Goal: Information Seeking & Learning: Learn about a topic

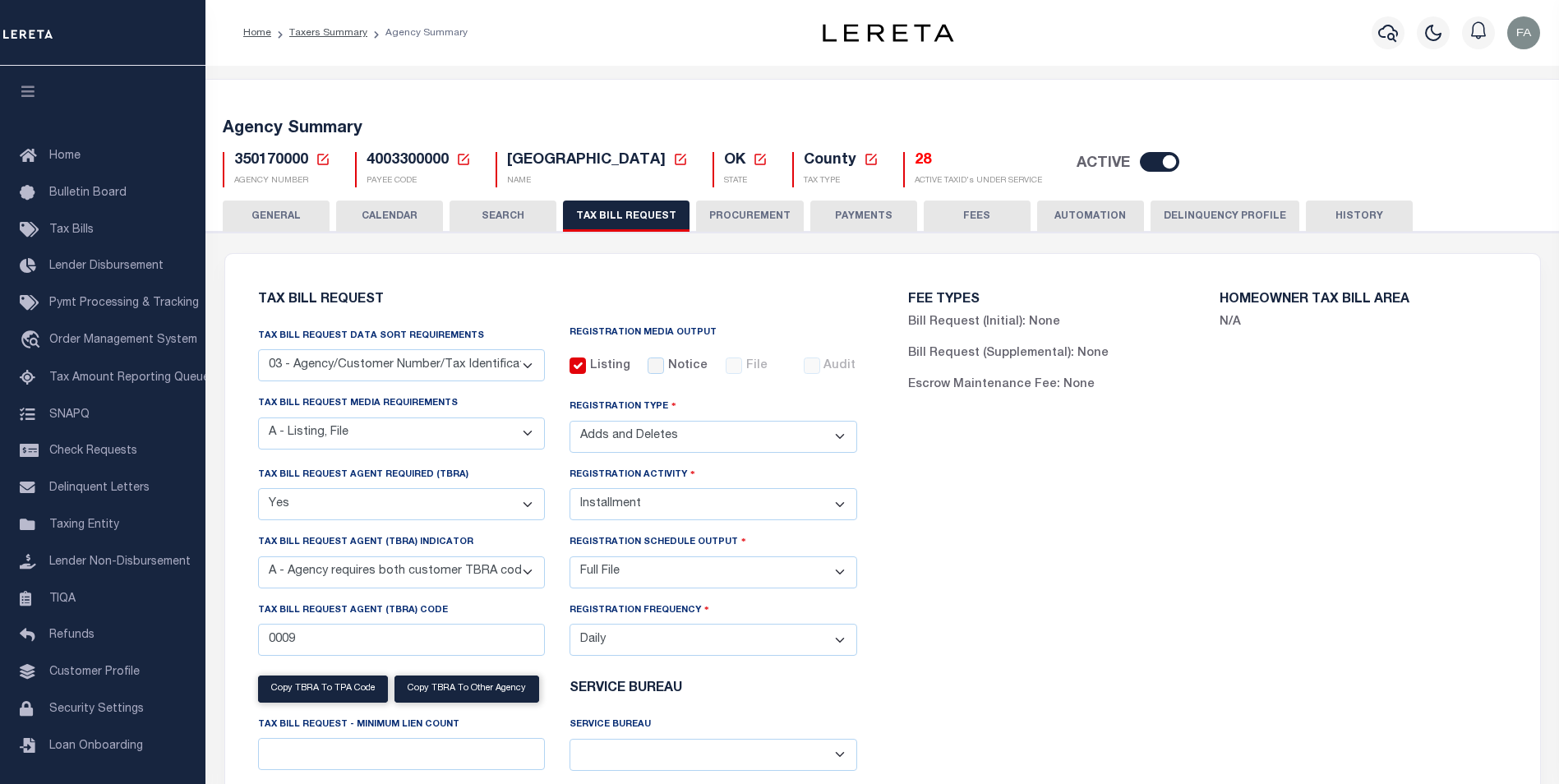
select select "27"
select select "16"
select select "2"
select select "true"
select select "2"
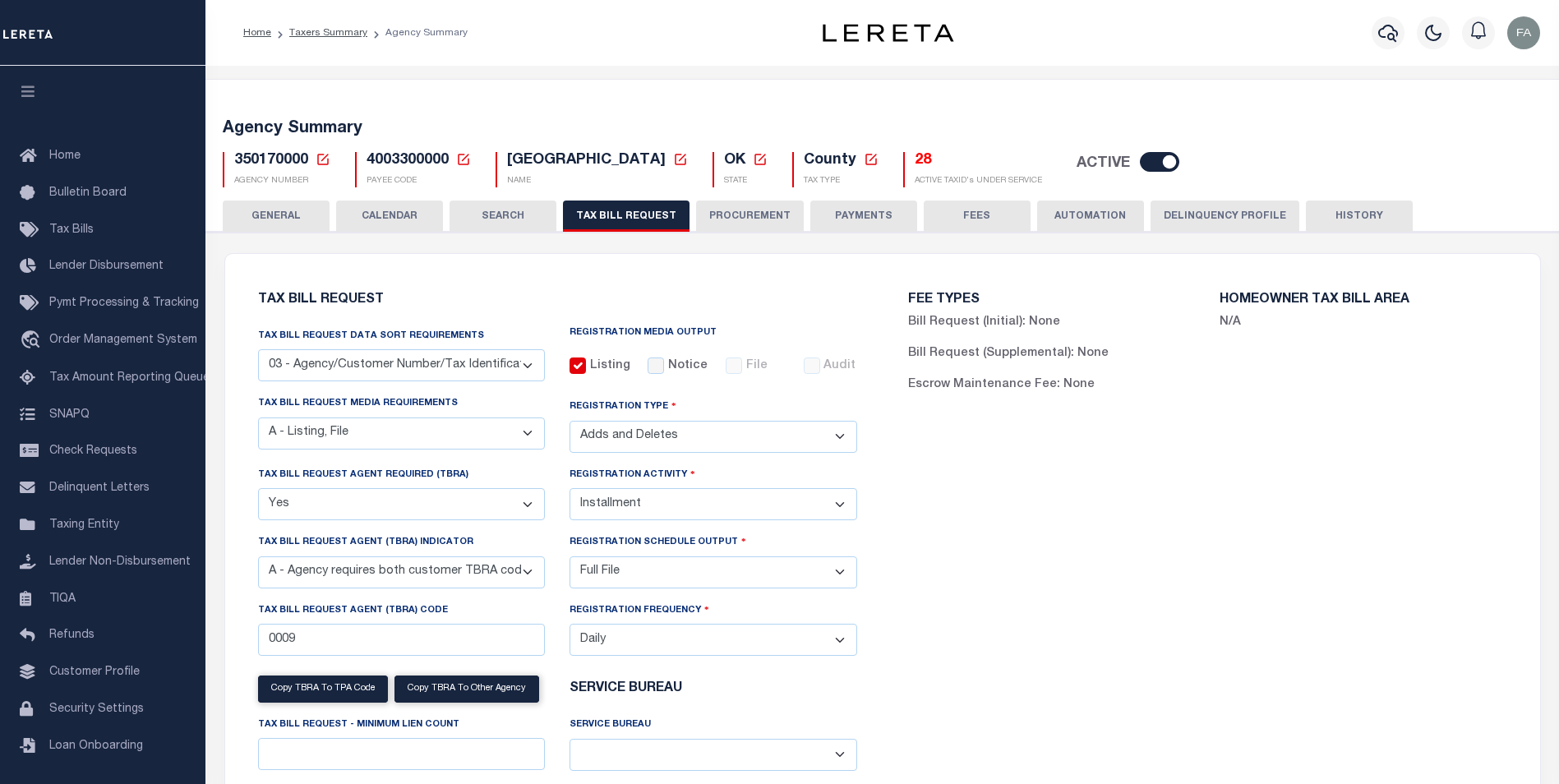
select select "9"
select select "1"
click at [415, 214] on button "CALENDAR" at bounding box center [390, 216] width 107 height 32
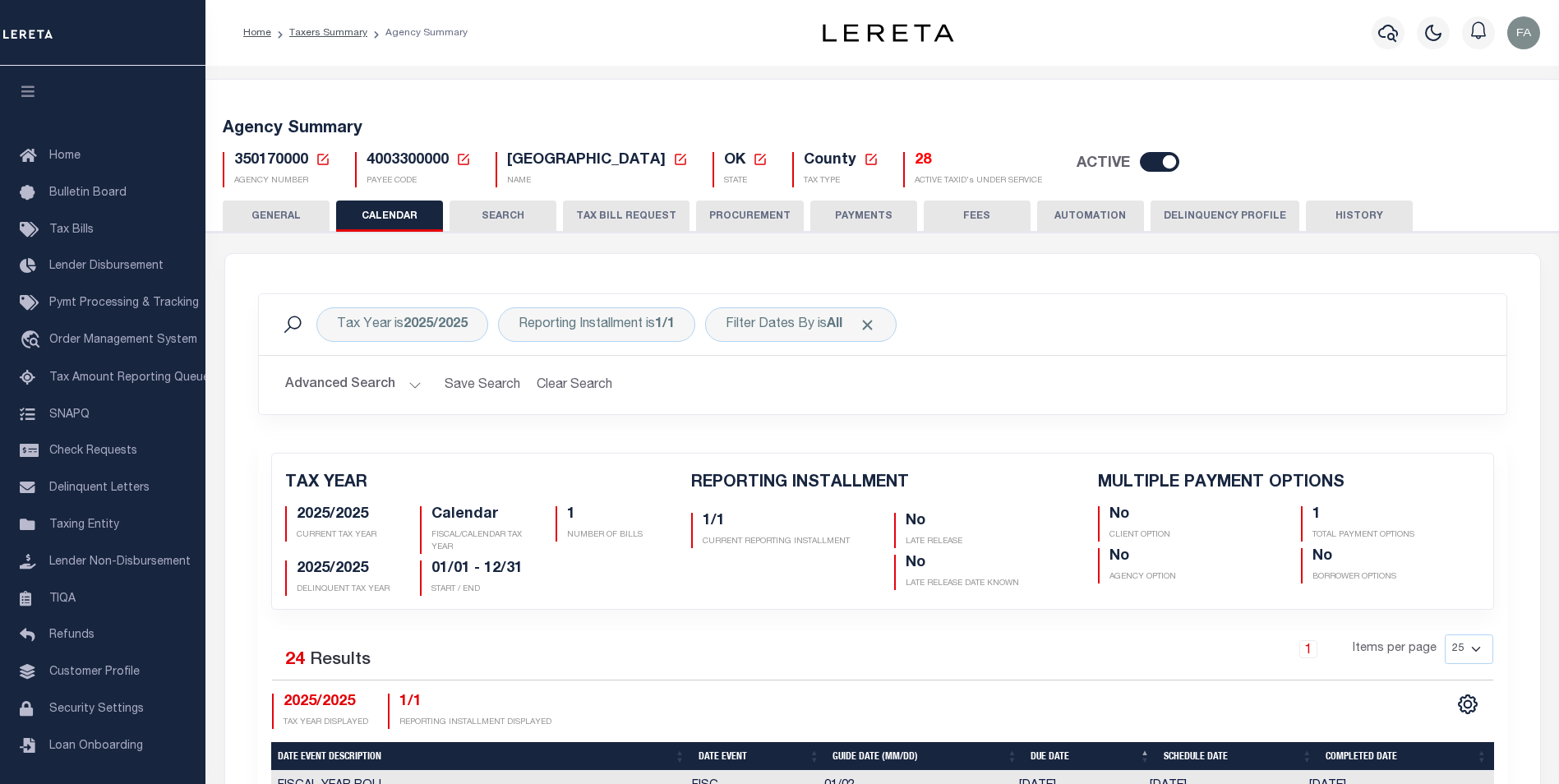
click at [317, 213] on button "GENERAL" at bounding box center [276, 216] width 107 height 32
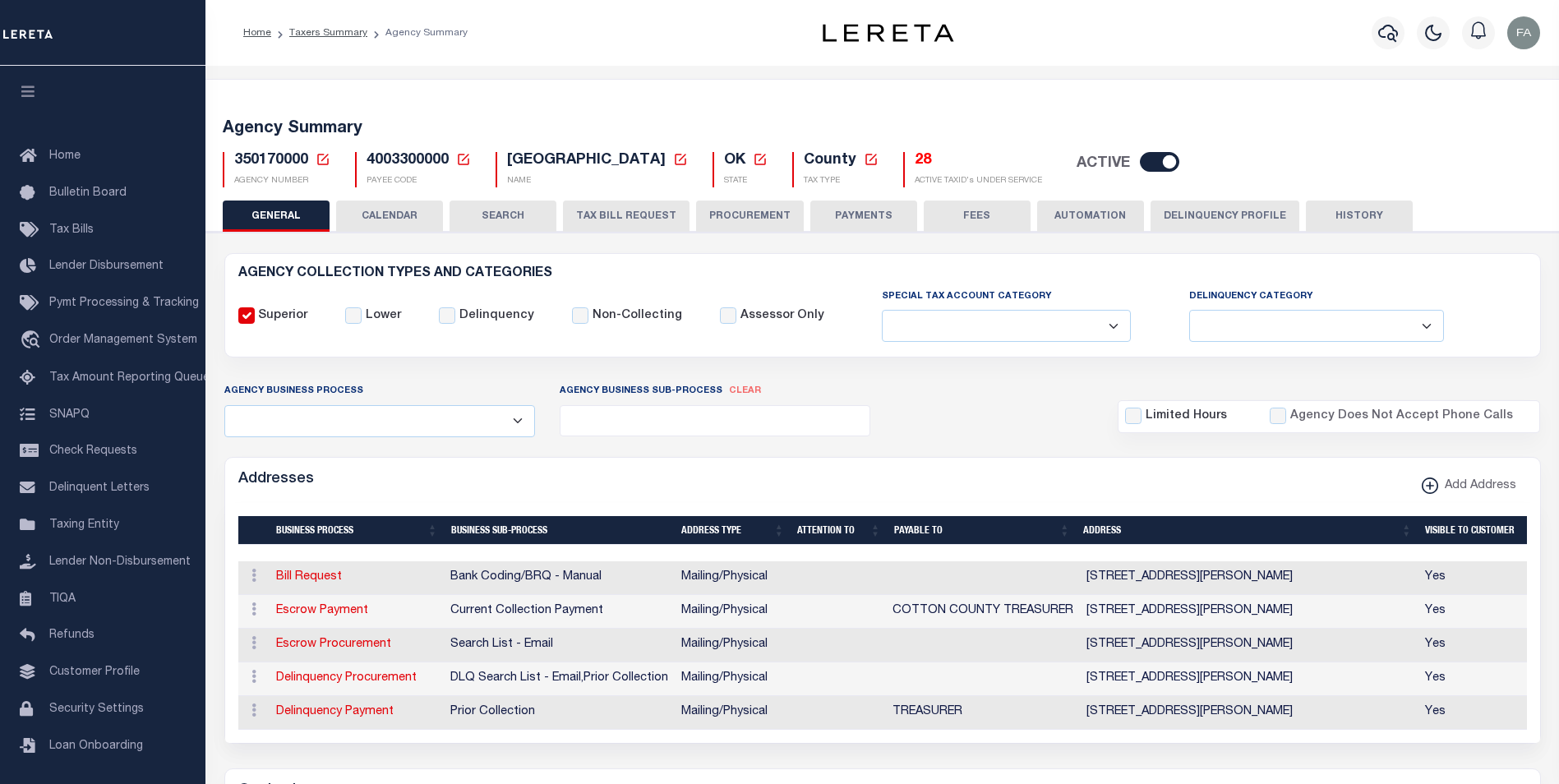
scroll to position [22, 0]
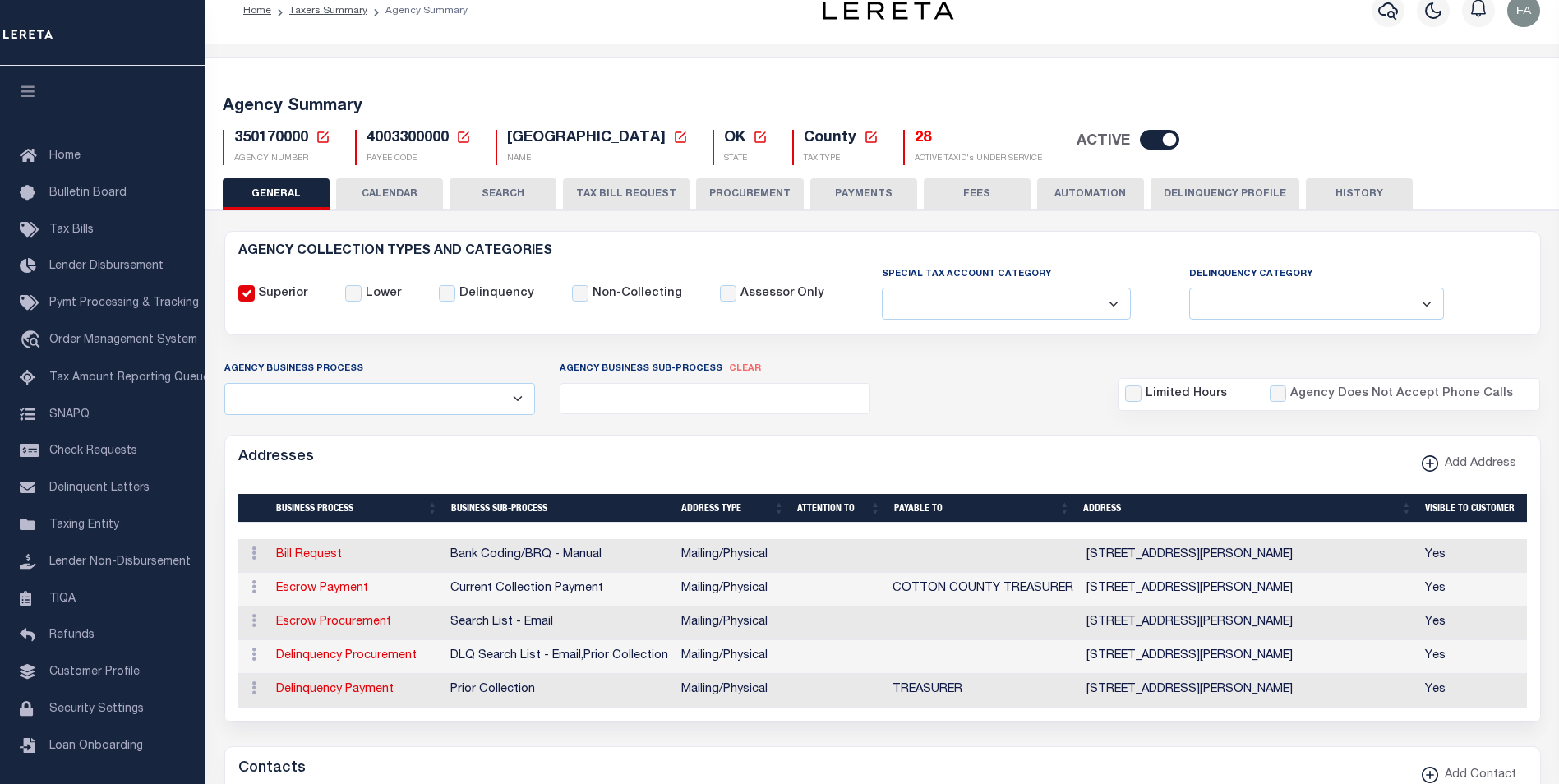
drag, startPoint x: 1369, startPoint y: 583, endPoint x: 1079, endPoint y: 594, distance: 290.2
click at [1080, 594] on td "301 N BROADWAY ST , WALTERS, OK, 73572-1271" at bounding box center [1249, 589] width 338 height 33
copy td "301 N BROADWAY ST , WALTERS, OK, 73572-1271"
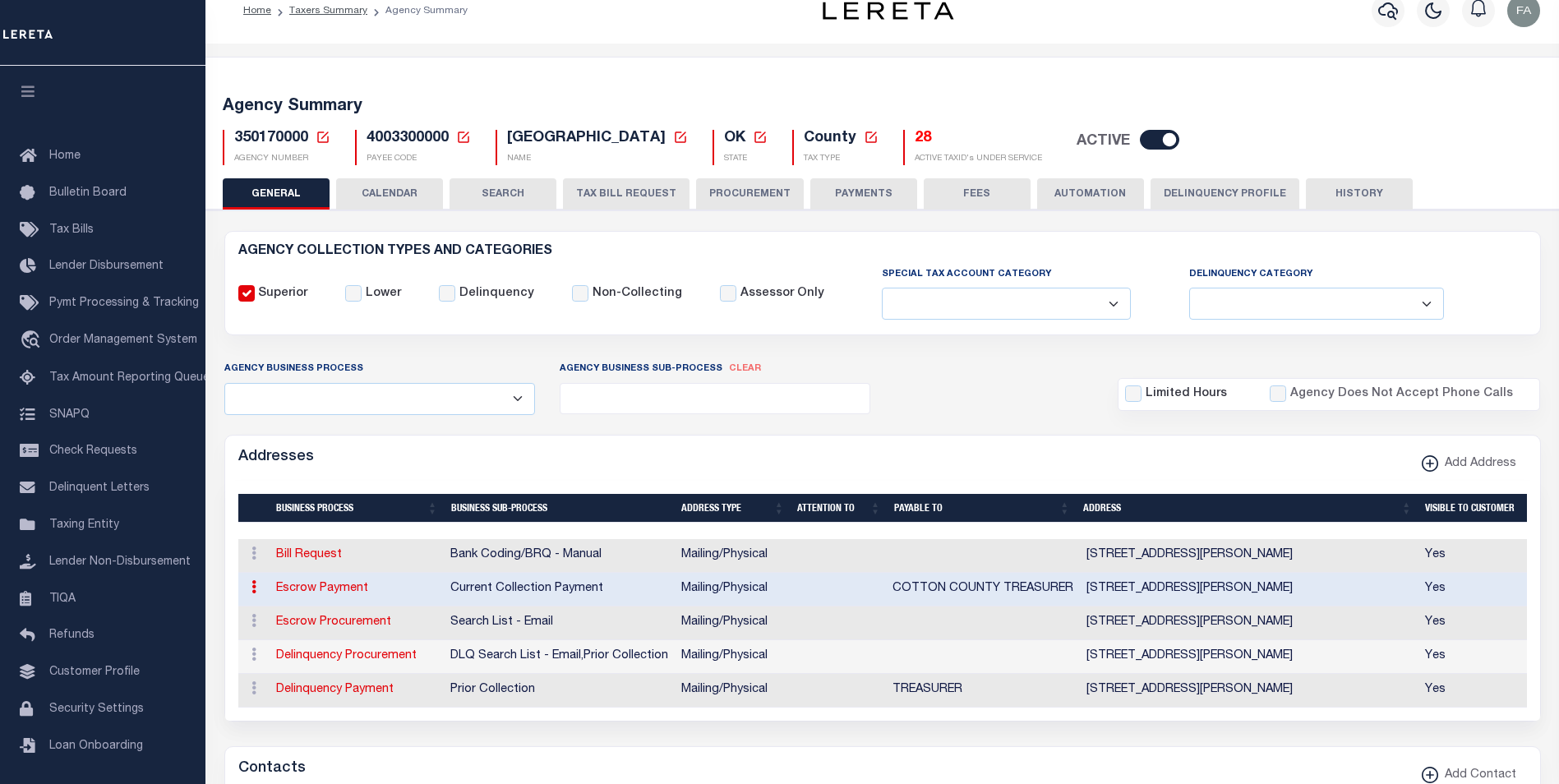
scroll to position [0, 0]
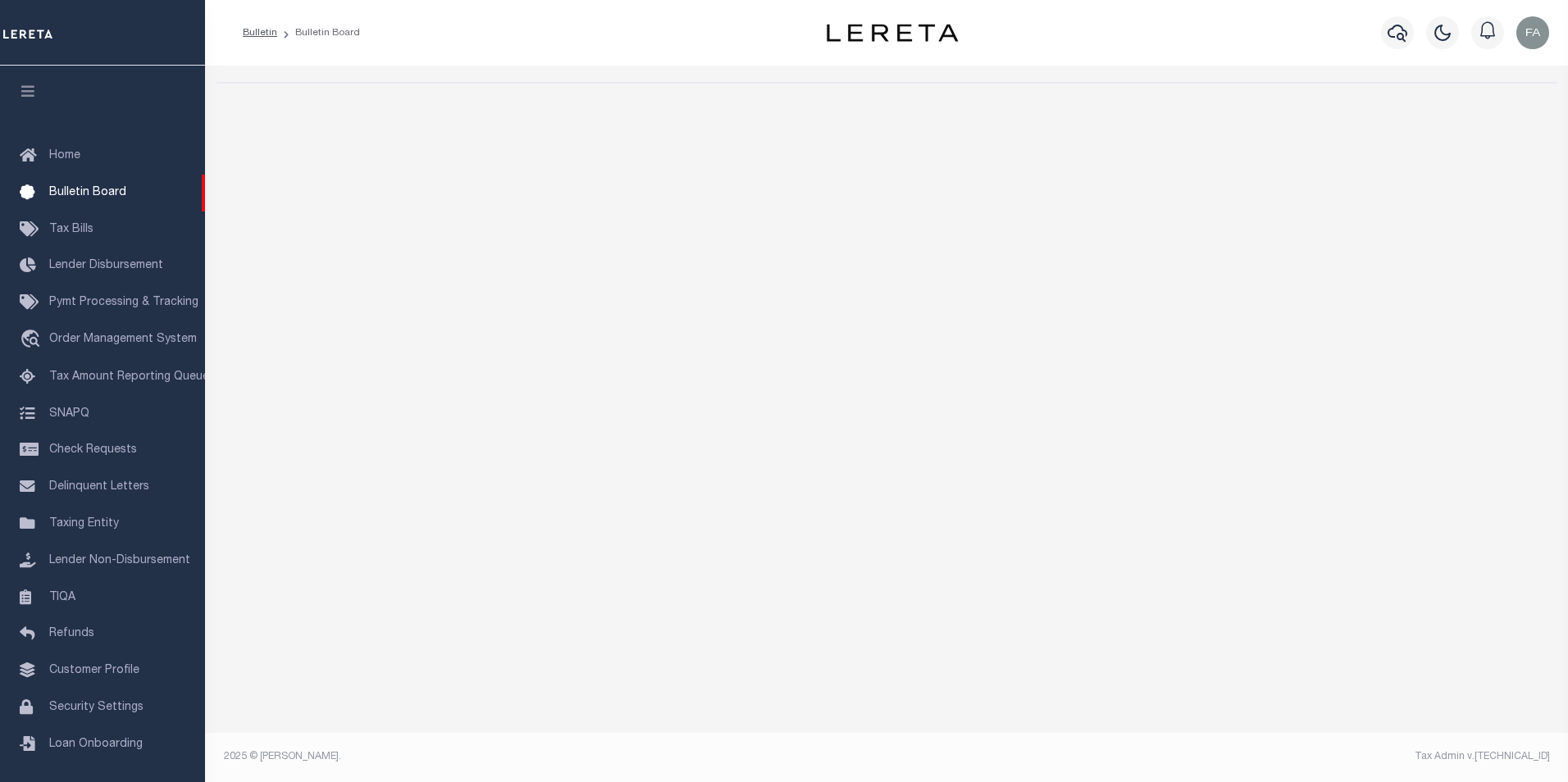
select select "50"
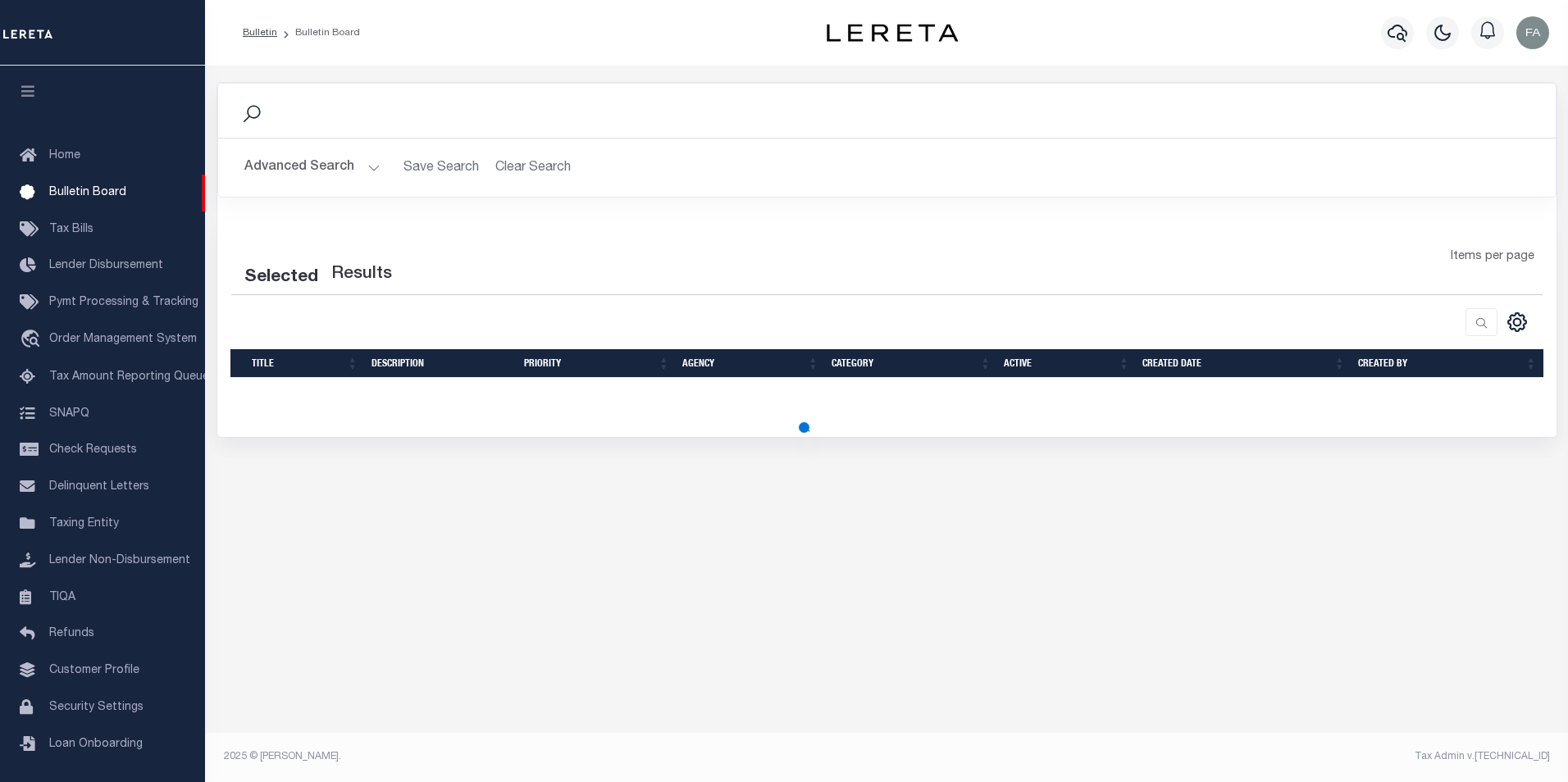
select select "50"
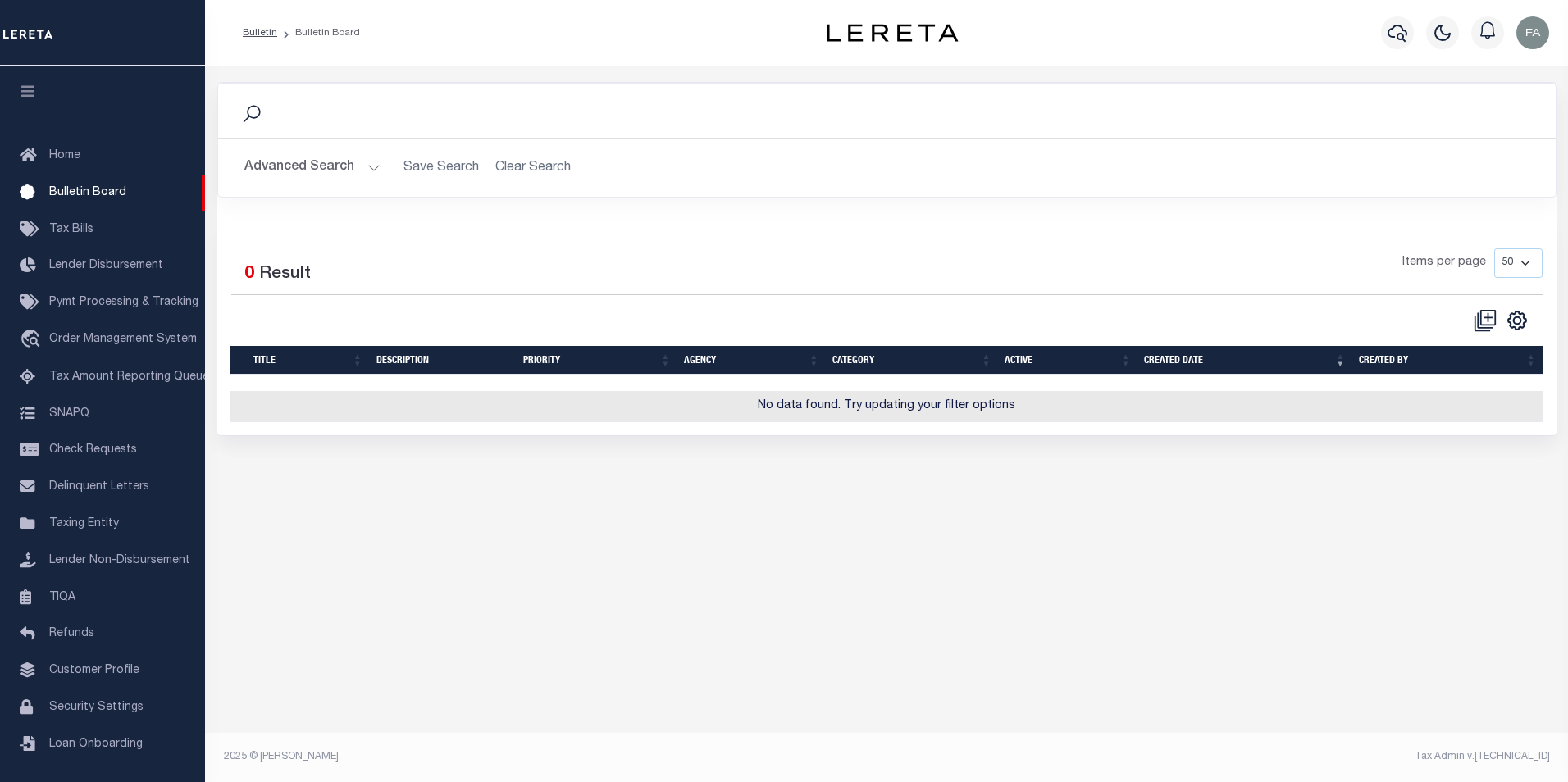
click at [339, 177] on button "Advanced Search" at bounding box center [313, 168] width 136 height 32
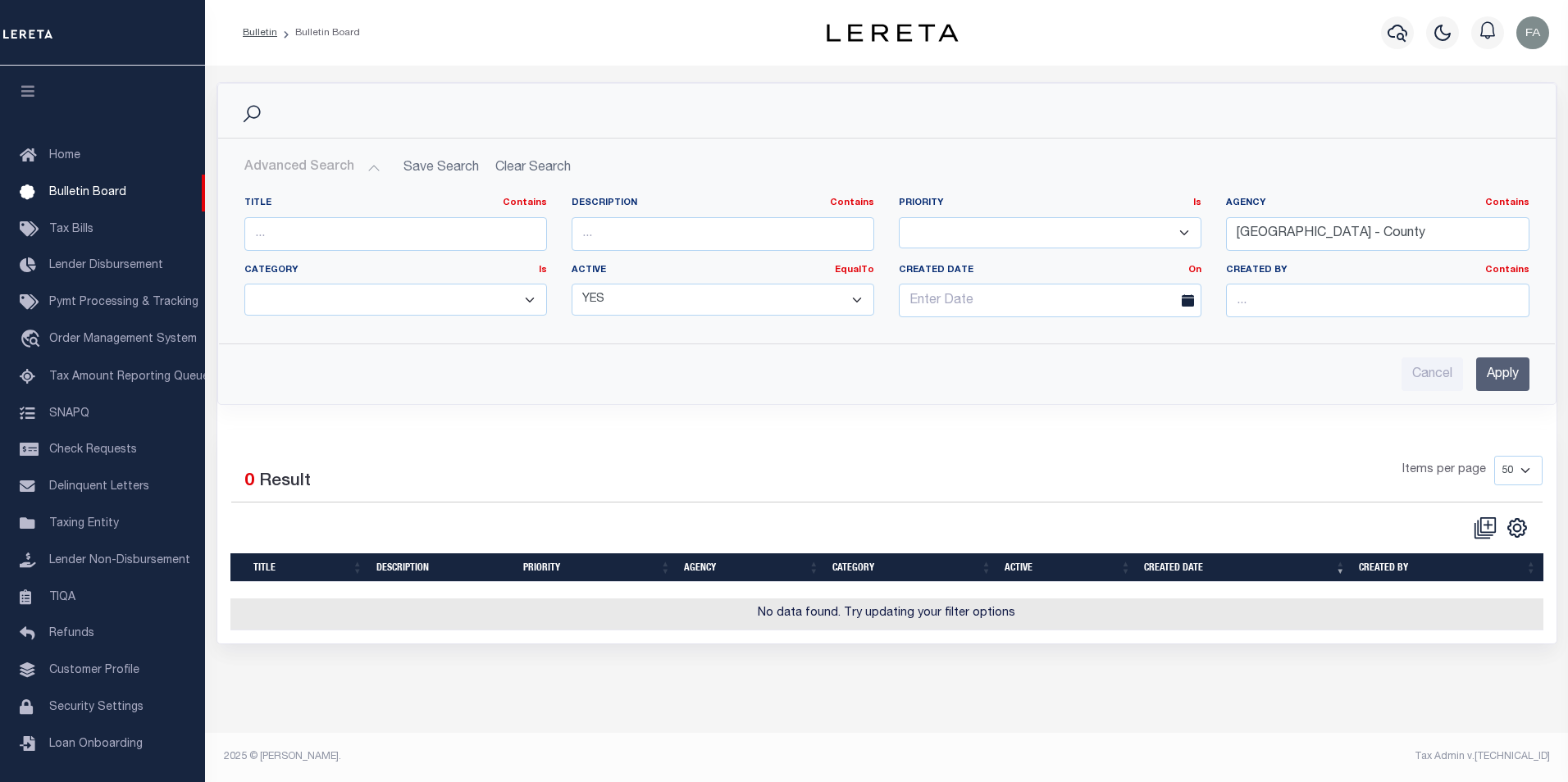
click at [665, 393] on div "Advanced Search Save Search Clear Search BulletinSearchTable_dynamictable_____D…" at bounding box center [886, 272] width 1337 height 266
click at [807, 291] on select "YES NO" at bounding box center [723, 300] width 303 height 32
select select "false"
click at [572, 284] on select "YES NO" at bounding box center [723, 300] width 303 height 32
click at [150, 157] on link "Home" at bounding box center [102, 156] width 205 height 37
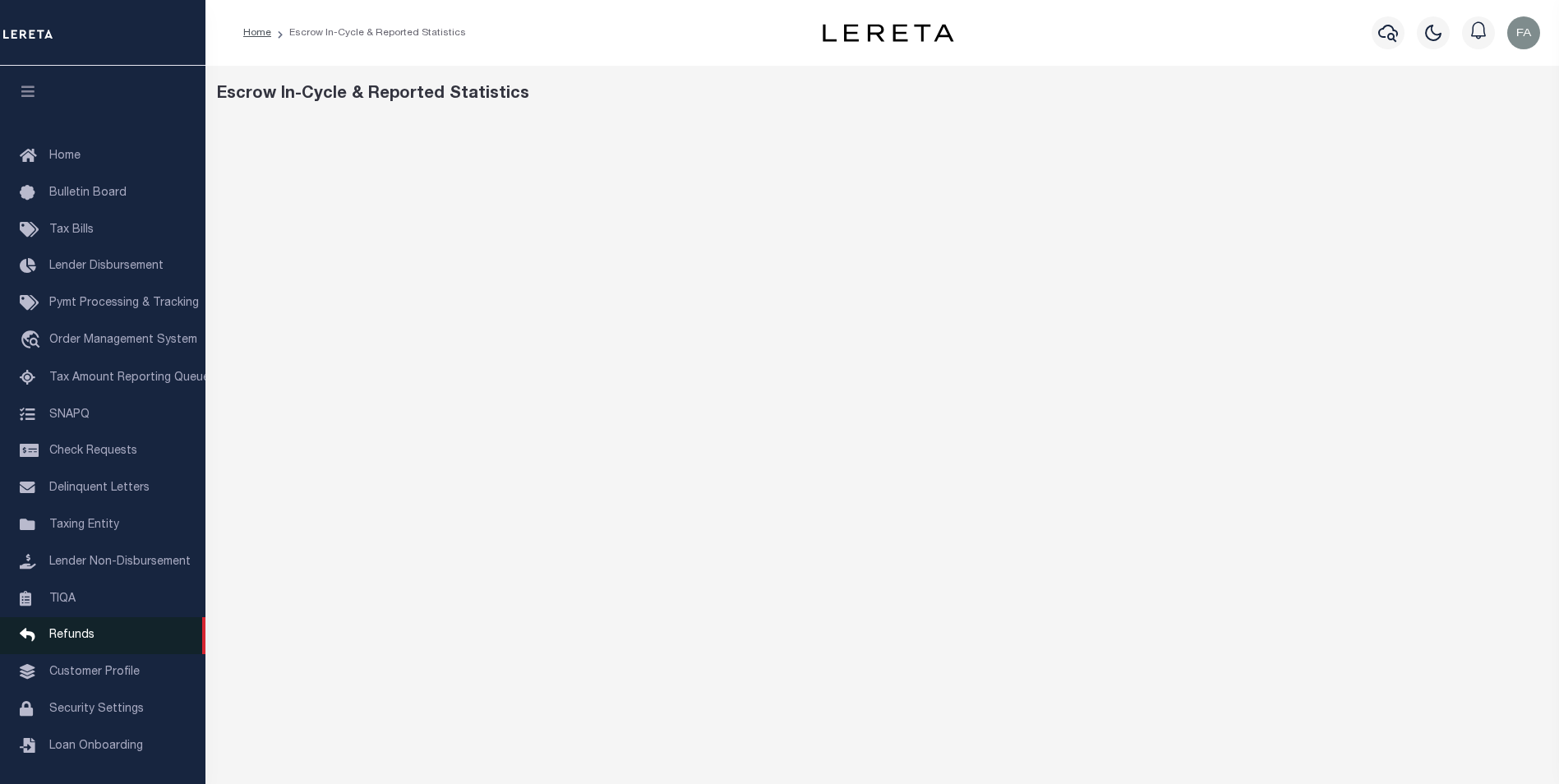
scroll to position [16, 0]
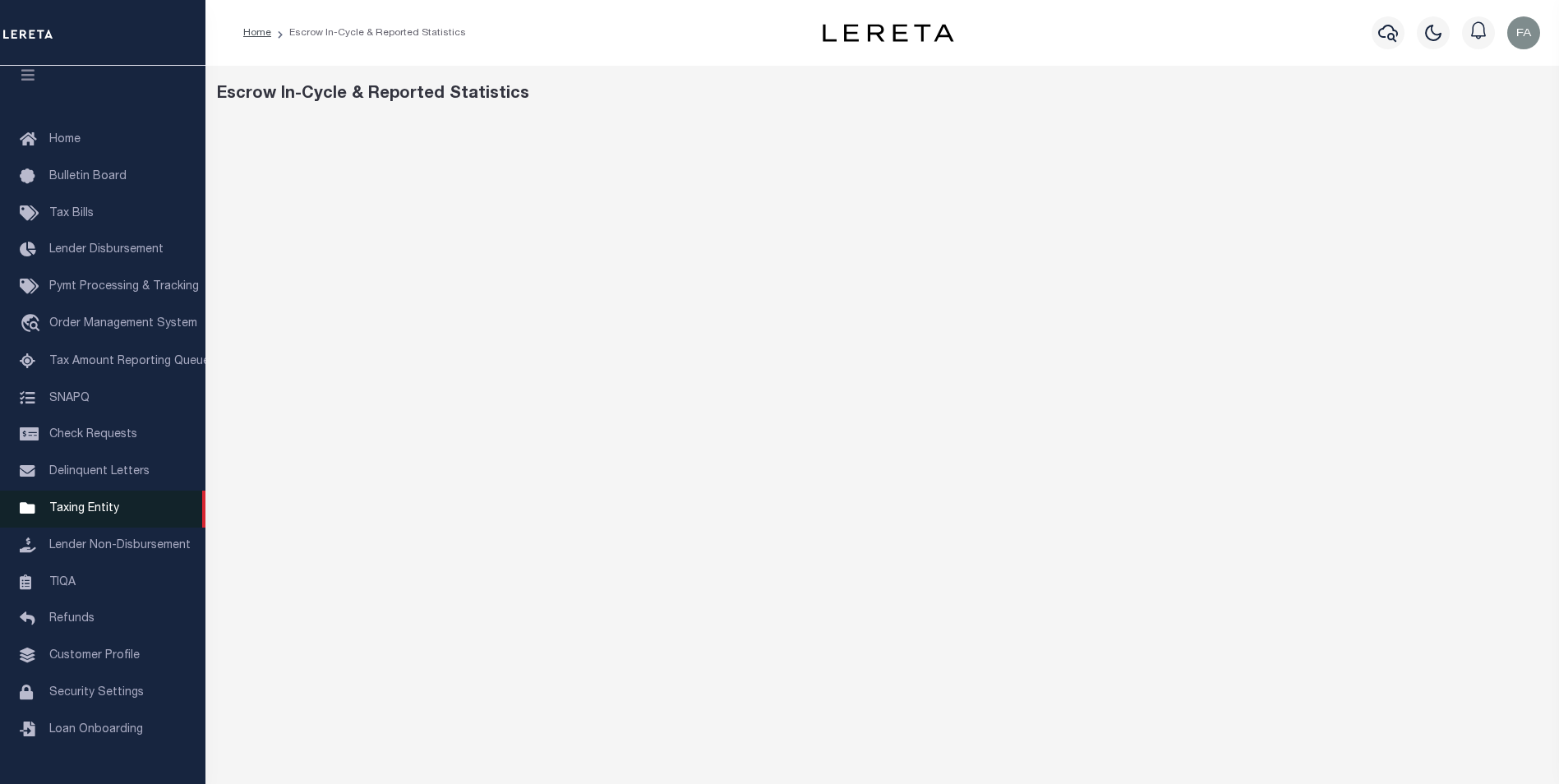
click at [96, 512] on span "Taxing Entity" at bounding box center [85, 508] width 70 height 11
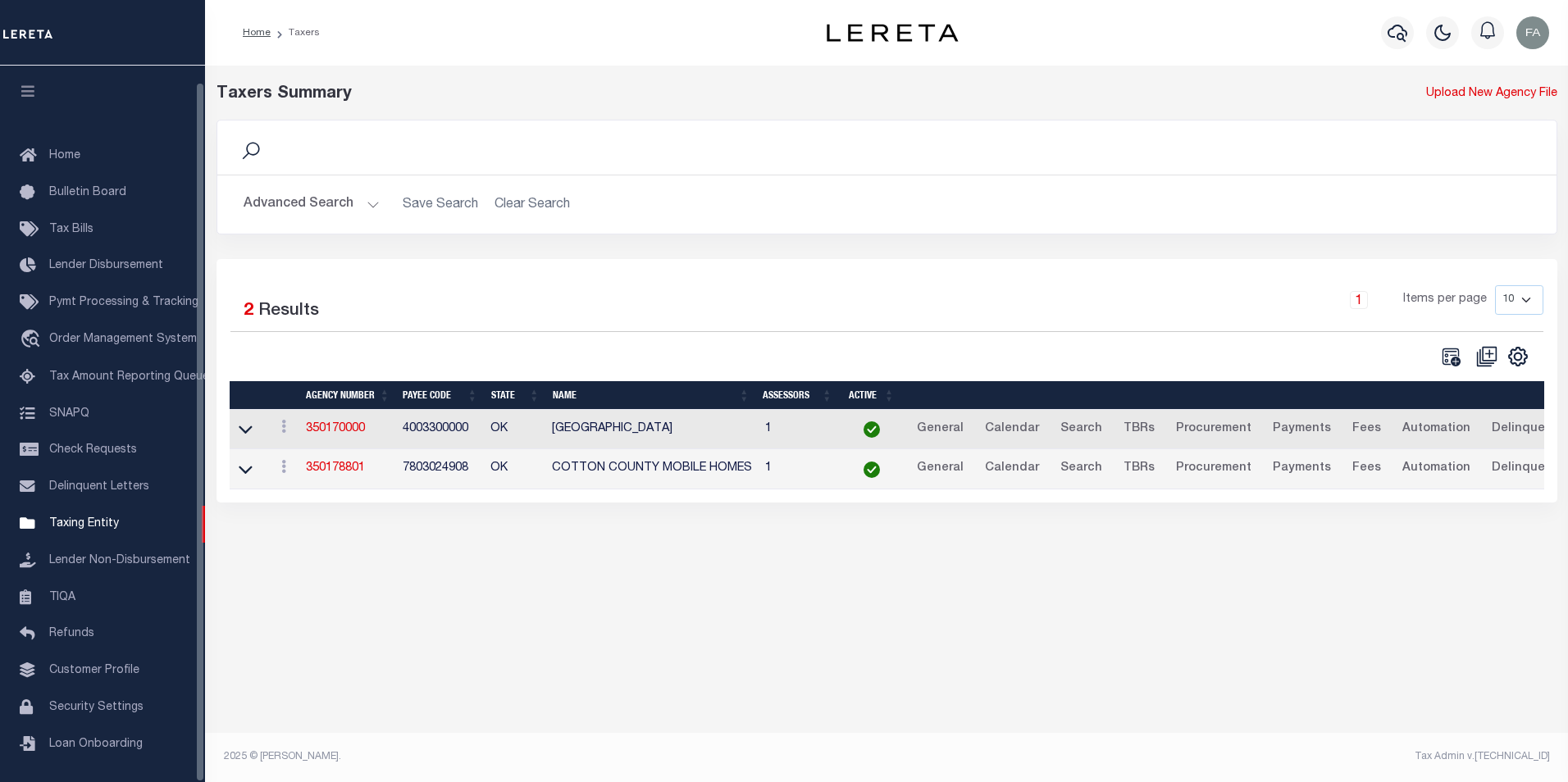
scroll to position [16, 0]
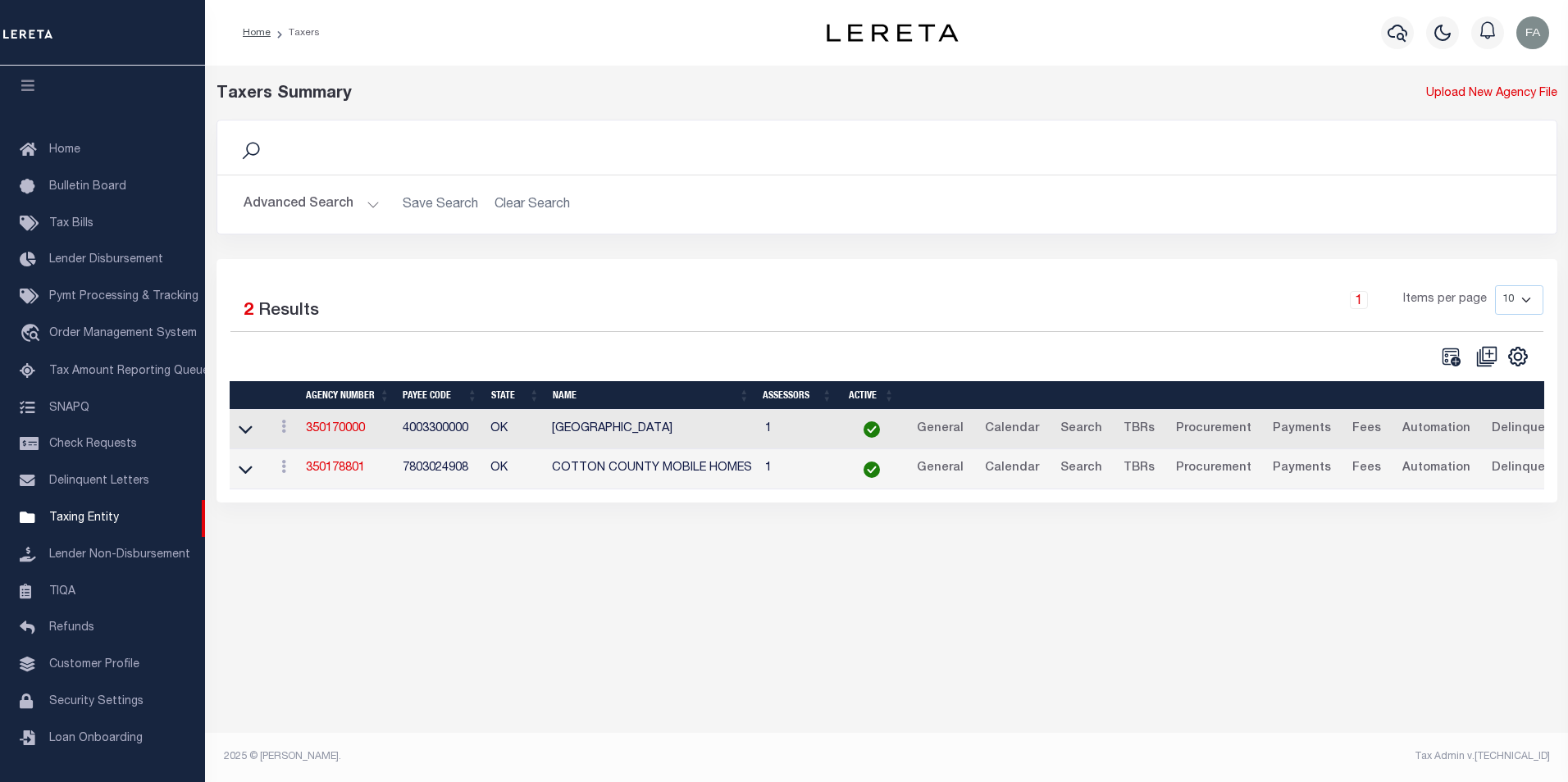
click at [353, 212] on button "Advanced Search" at bounding box center [312, 204] width 136 height 32
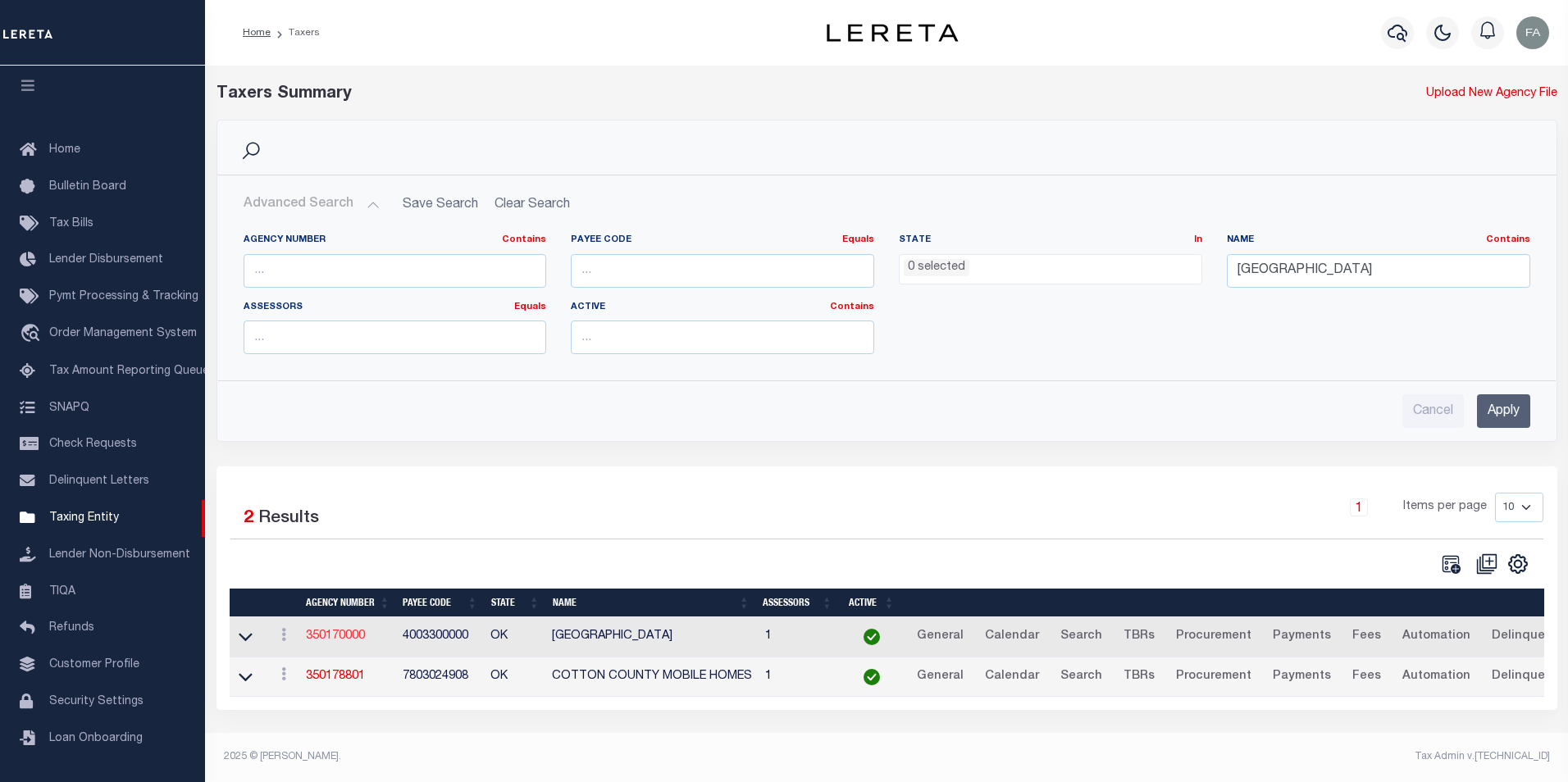
click at [340, 640] on link "350170000" at bounding box center [335, 635] width 59 height 11
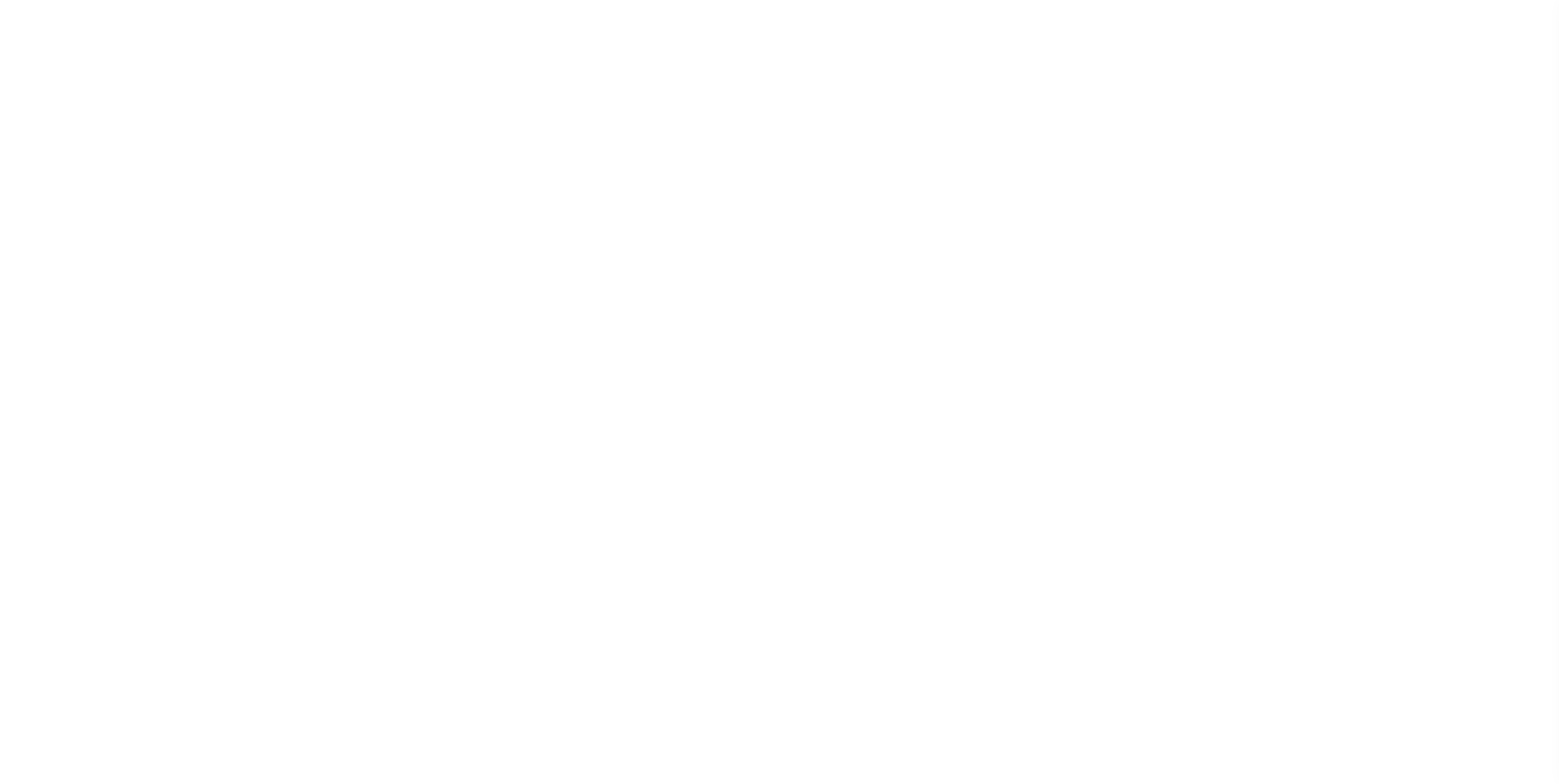
select select
checkbox input "false"
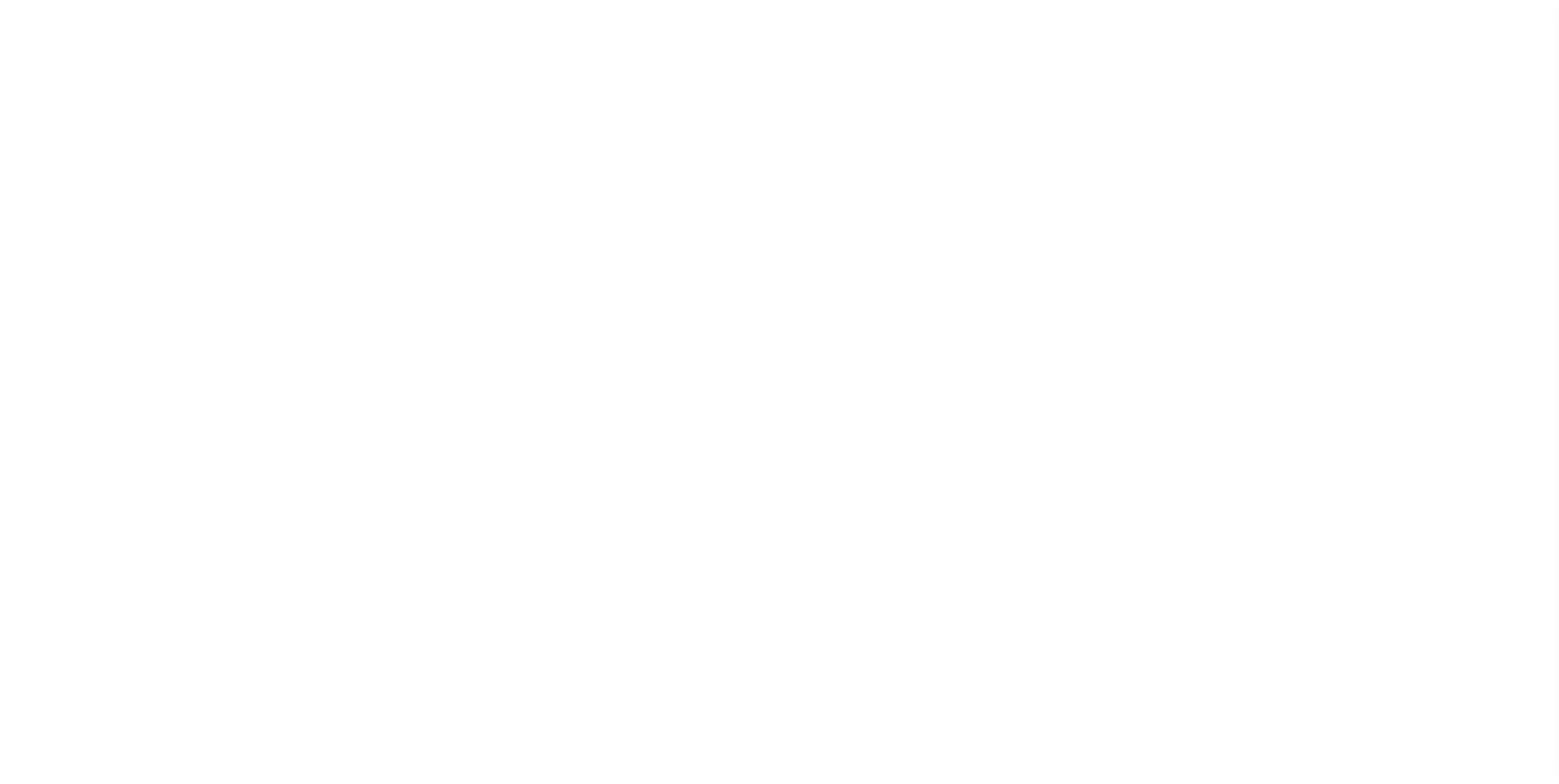
checkbox input "false"
type input "4003300000"
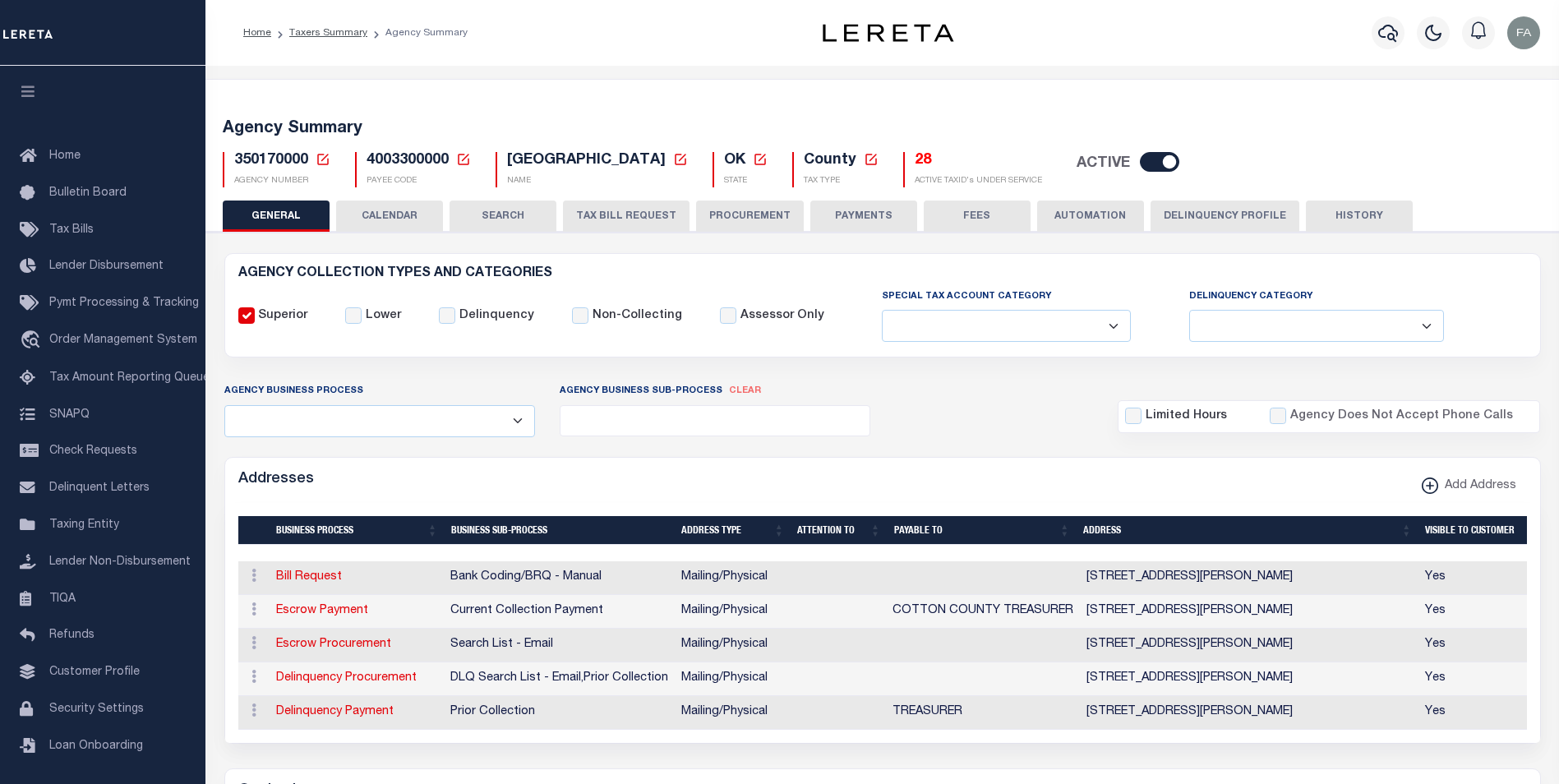
click at [665, 214] on button "TAX BILL REQUEST" at bounding box center [626, 216] width 126 height 32
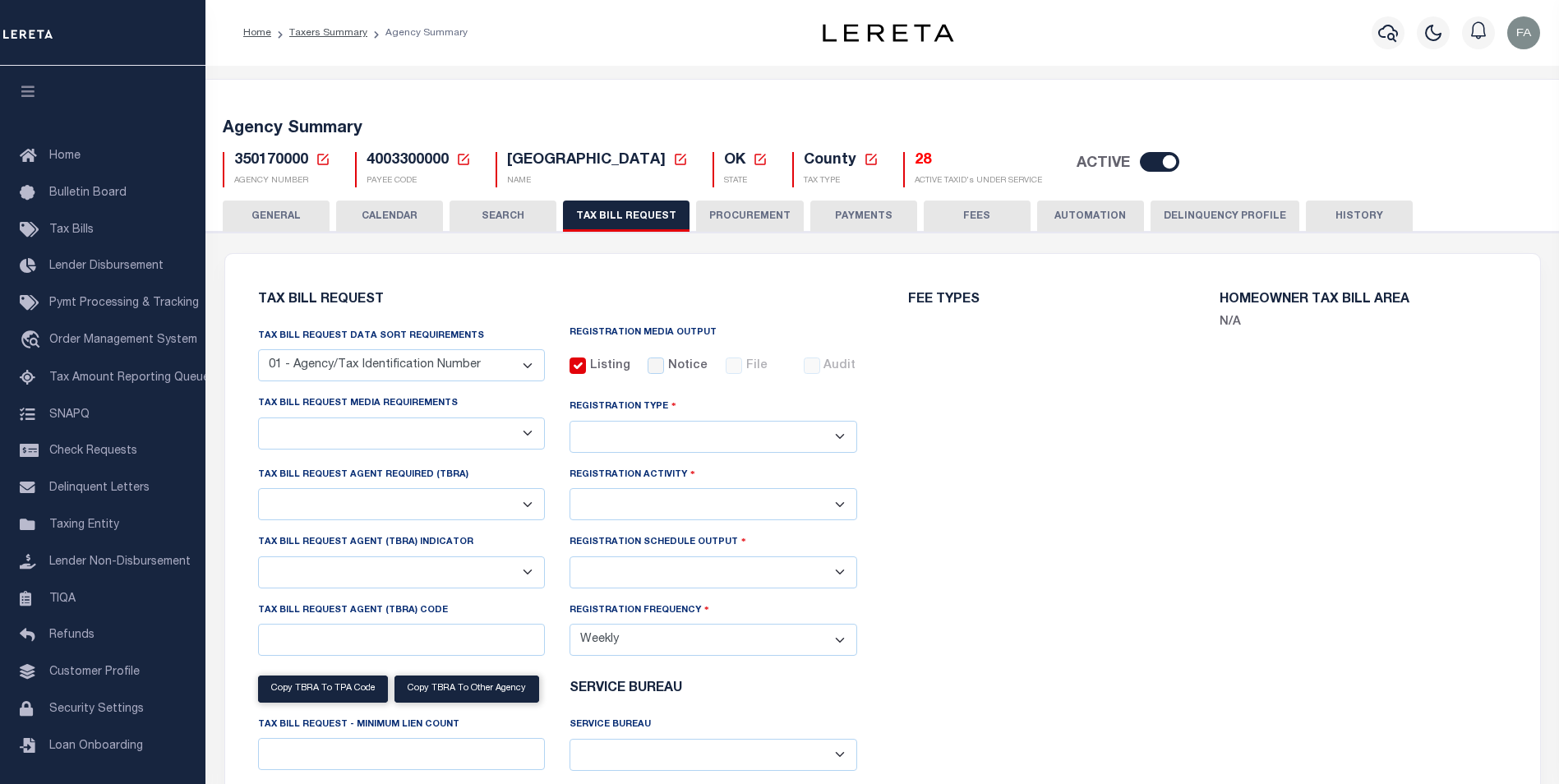
select select "27"
checkbox input "true"
select select "16"
select select "2"
select select "true"
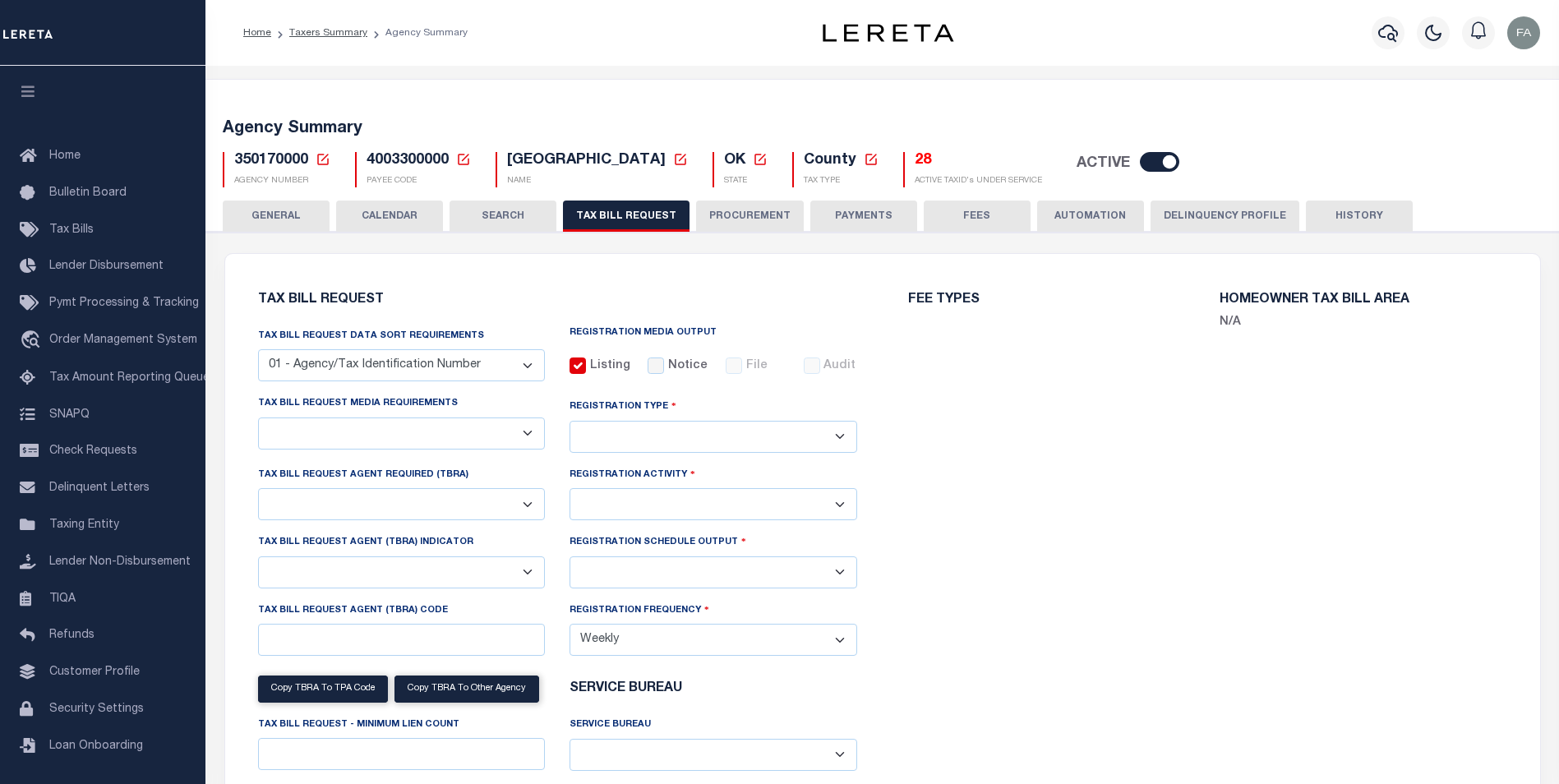
select select "2"
select select "9"
select select "1"
type input "0009"
select select "1"
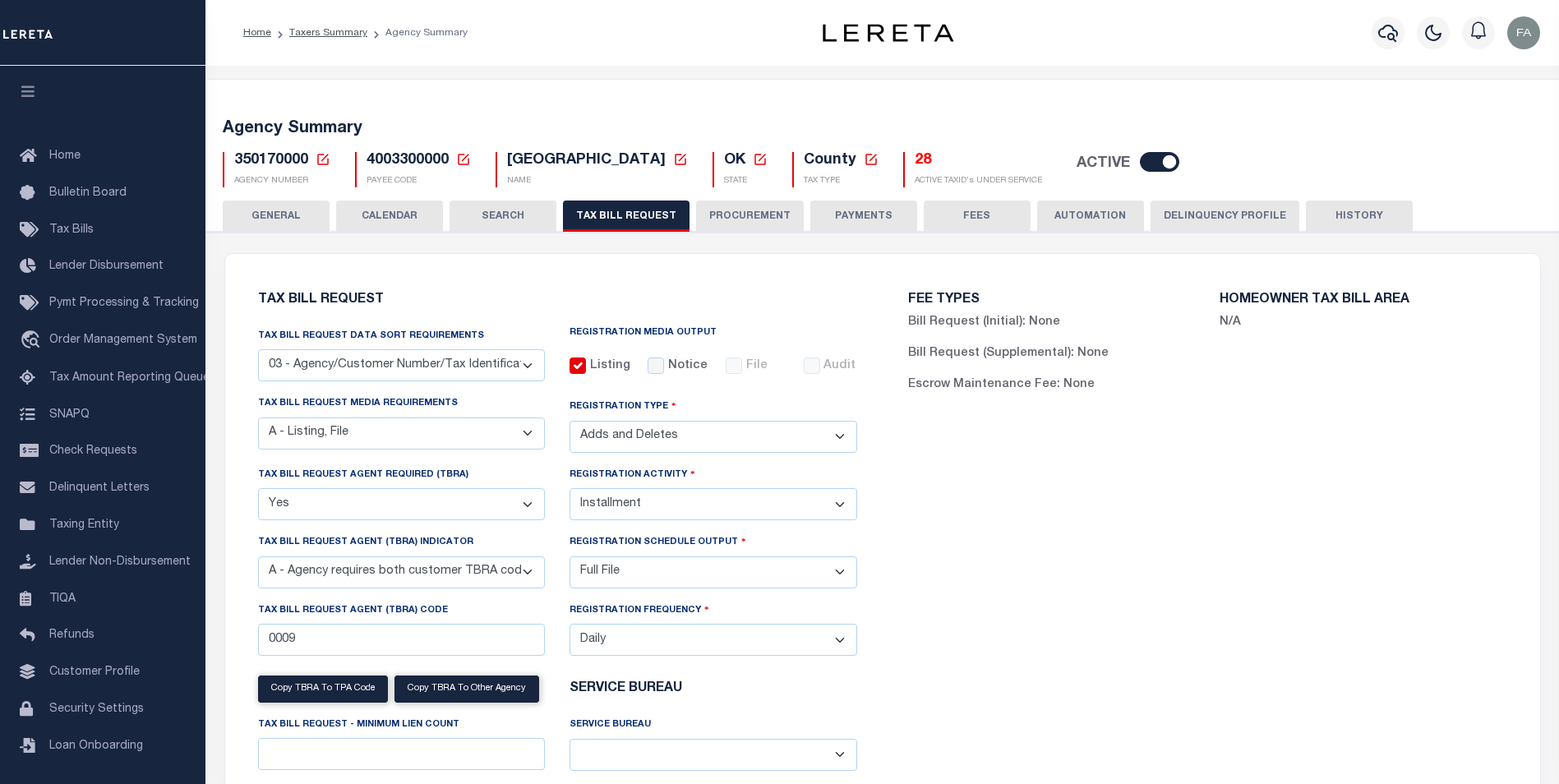
click at [563, 201] on button "TAX BILL REQUEST" at bounding box center [626, 216] width 126 height 32
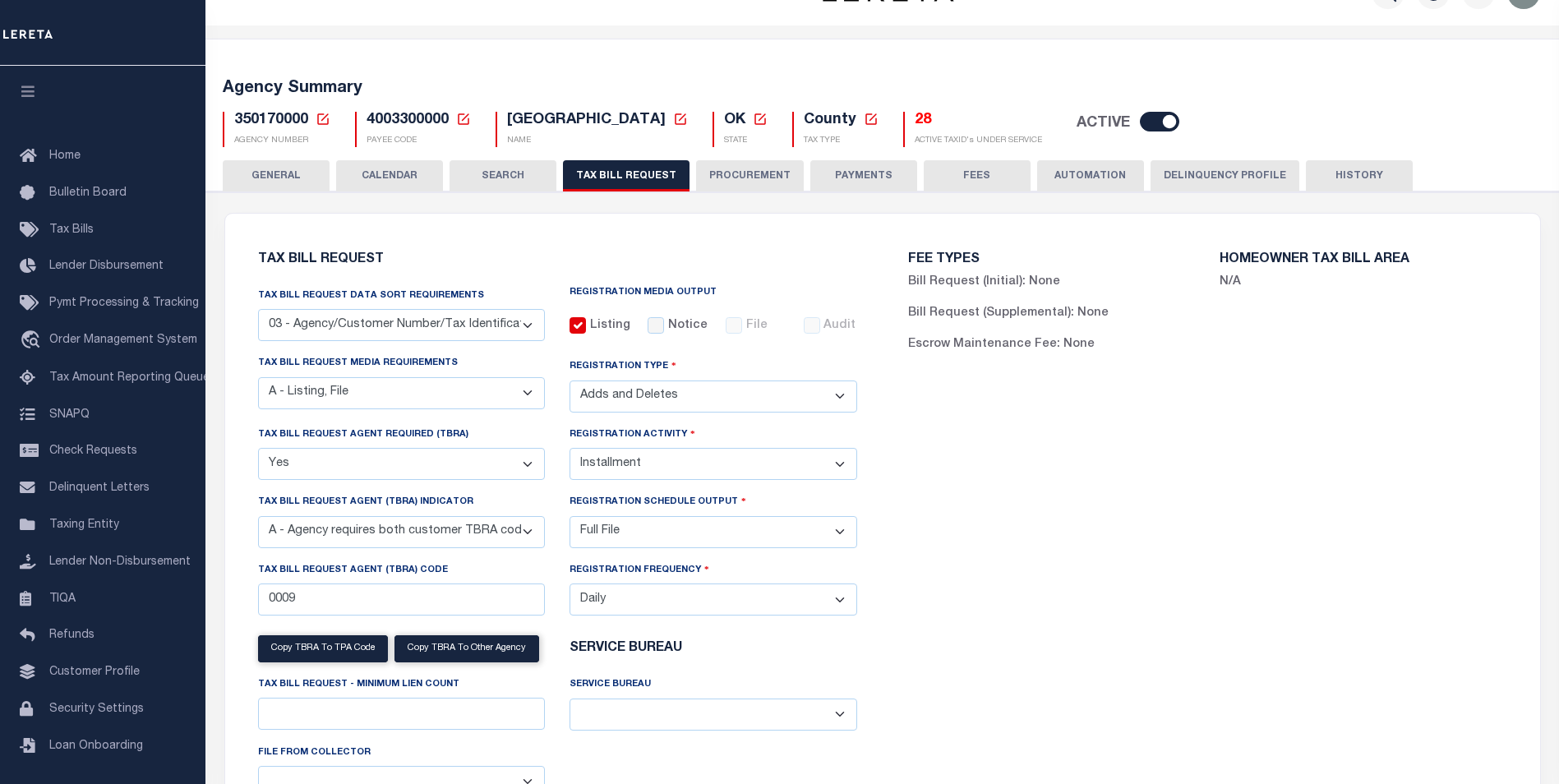
scroll to position [42, 0]
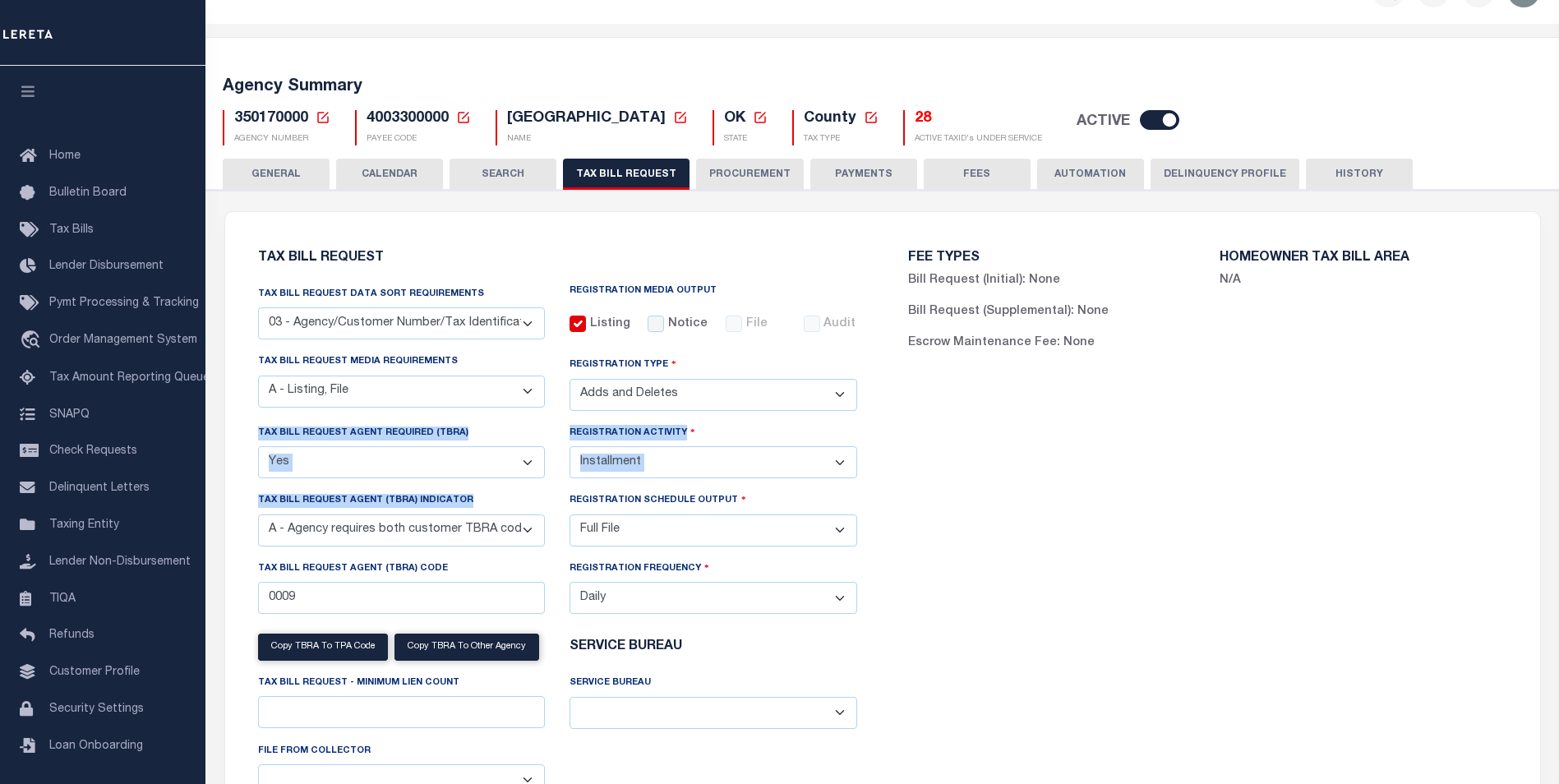
drag, startPoint x: 243, startPoint y: 436, endPoint x: 468, endPoint y: 504, distance: 235.1
click at [468, 504] on div "Tax Bill Request Tax Bill Request Data Sort Requirements 01 - Agency/Tax Identi…" at bounding box center [557, 540] width 650 height 617
copy div "Tax Bill Request Agent Required (TBRA) Yes No Registration Activity Installment…"
click at [456, 434] on label "Tax Bill Request Agent Required (TBRA)" at bounding box center [363, 433] width 210 height 14
drag, startPoint x: 466, startPoint y: 432, endPoint x: 255, endPoint y: 443, distance: 211.3
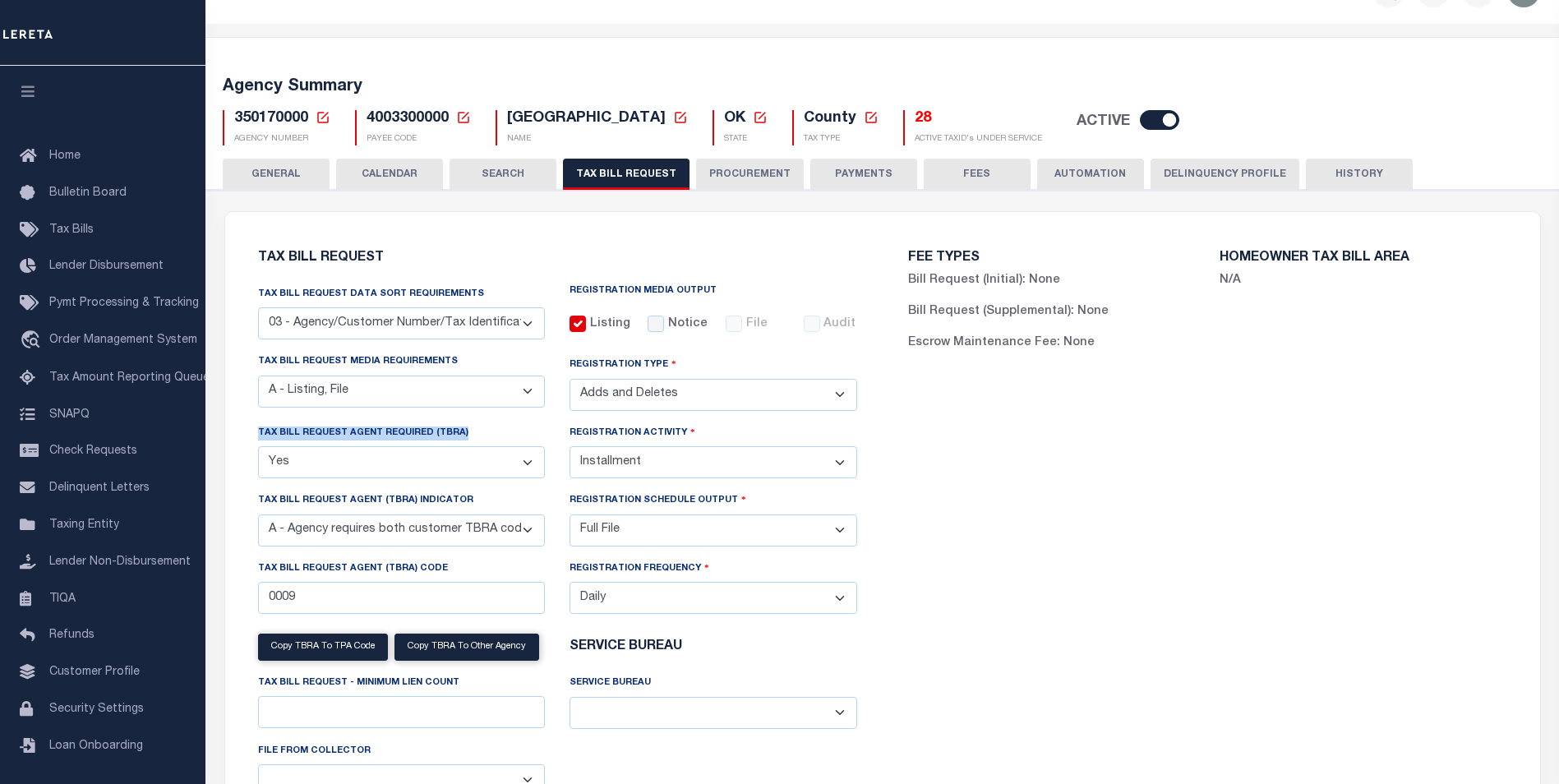
click at [255, 443] on div "Tax Bill Request Agent Required (TBRA) Yes No" at bounding box center [402, 458] width 313 height 67
copy label "Tax Bill Request Agent Required (TBRA)"
click at [487, 187] on button "SEARCH" at bounding box center [502, 174] width 107 height 32
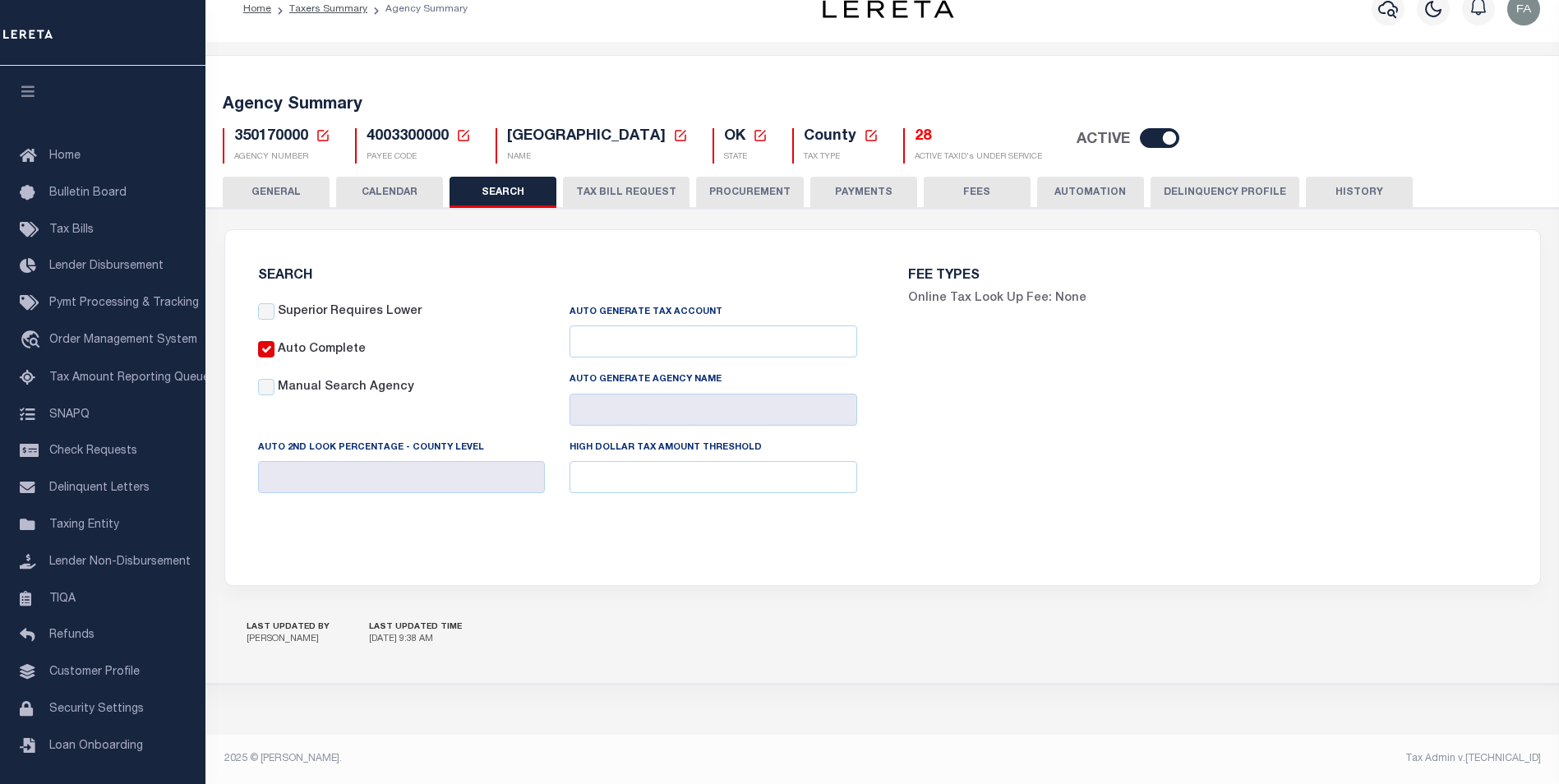
checkbox input "false"
type input "8000"
click at [364, 166] on div "Agency Summary 350170000 Agency Number Edit Cancel Ok New Agency Number Cancel …" at bounding box center [882, 126] width 1359 height 101
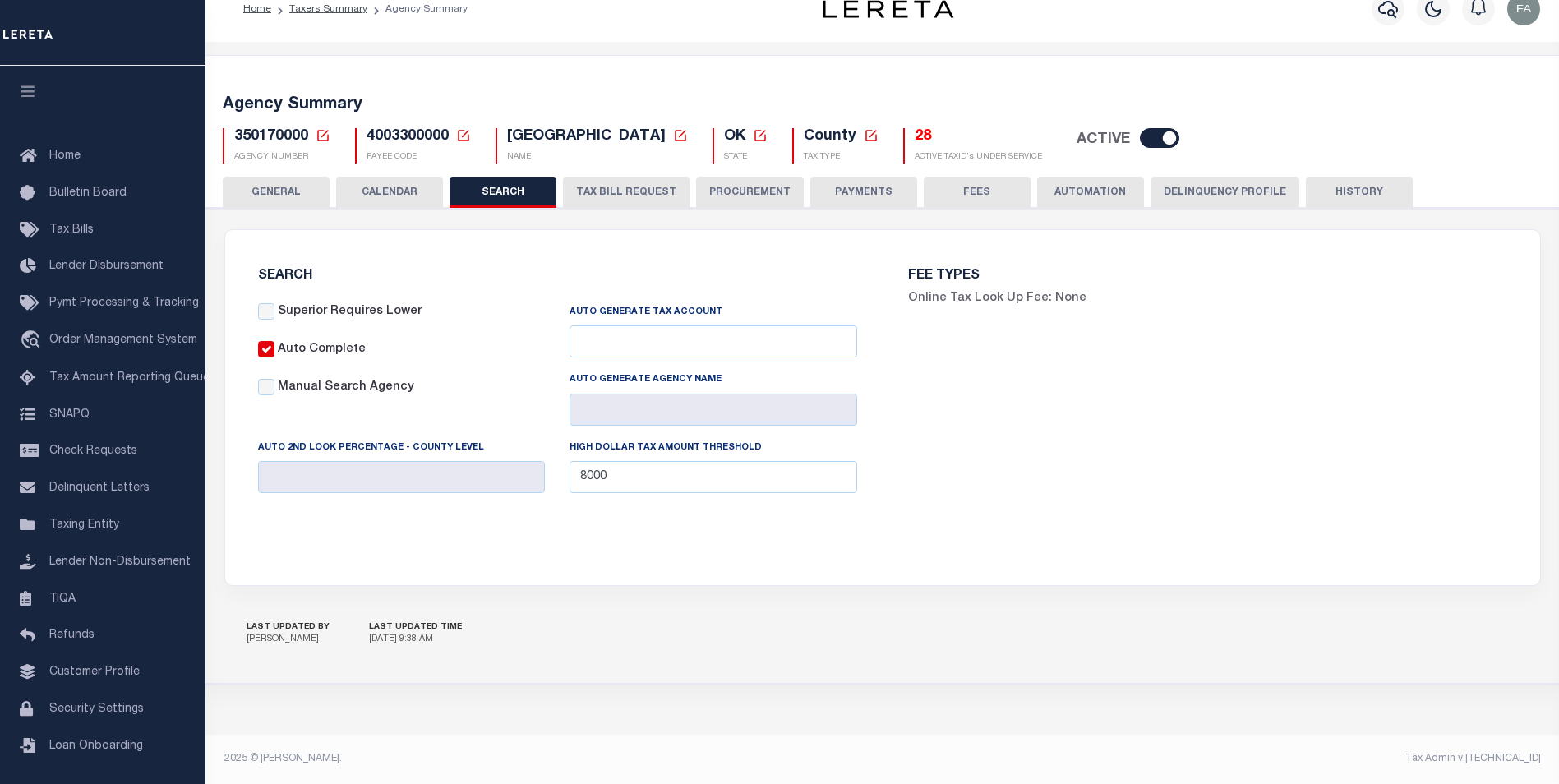
click at [378, 178] on button "CALENDAR" at bounding box center [390, 192] width 107 height 32
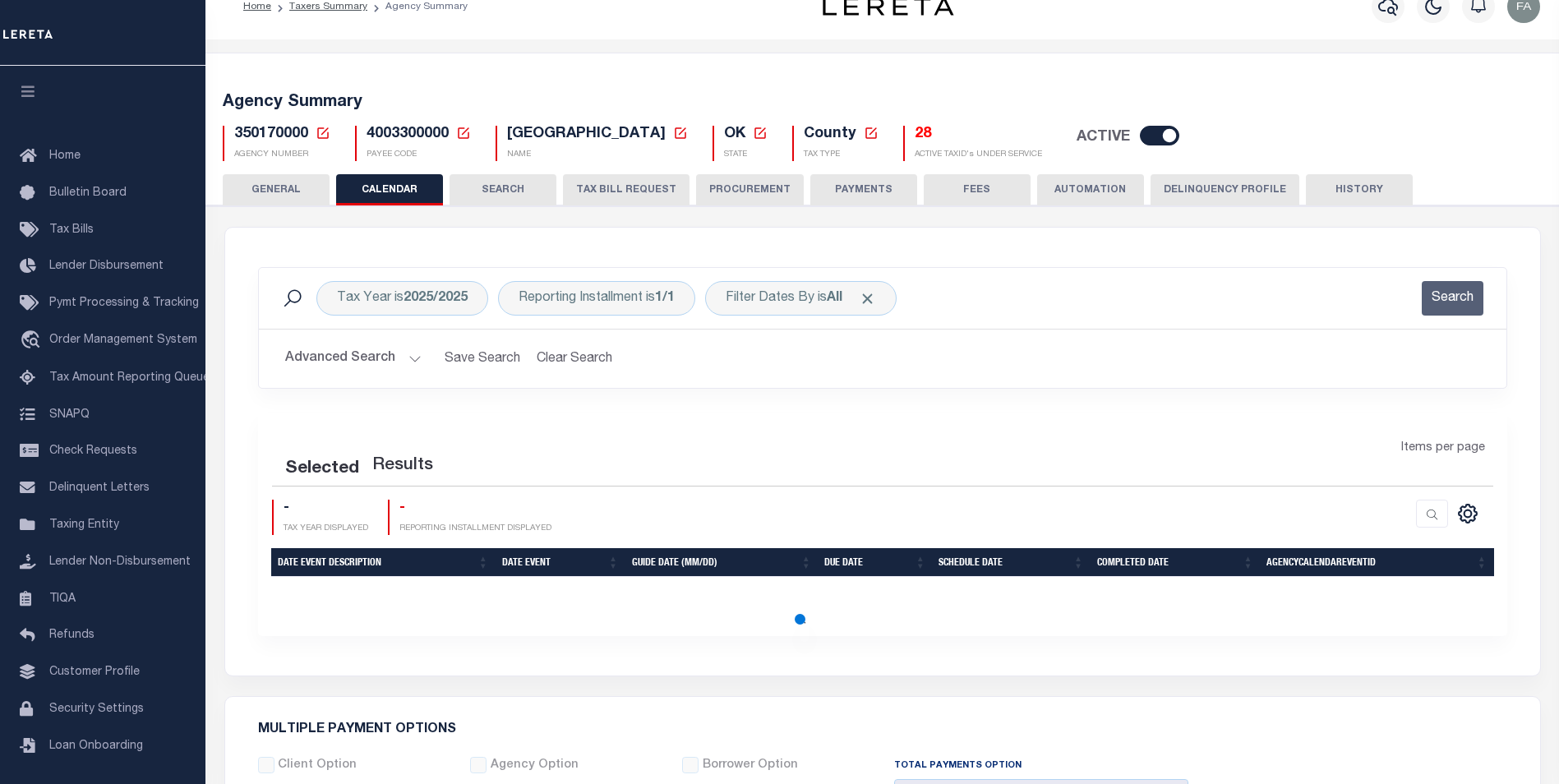
checkbox input "false"
type input "1"
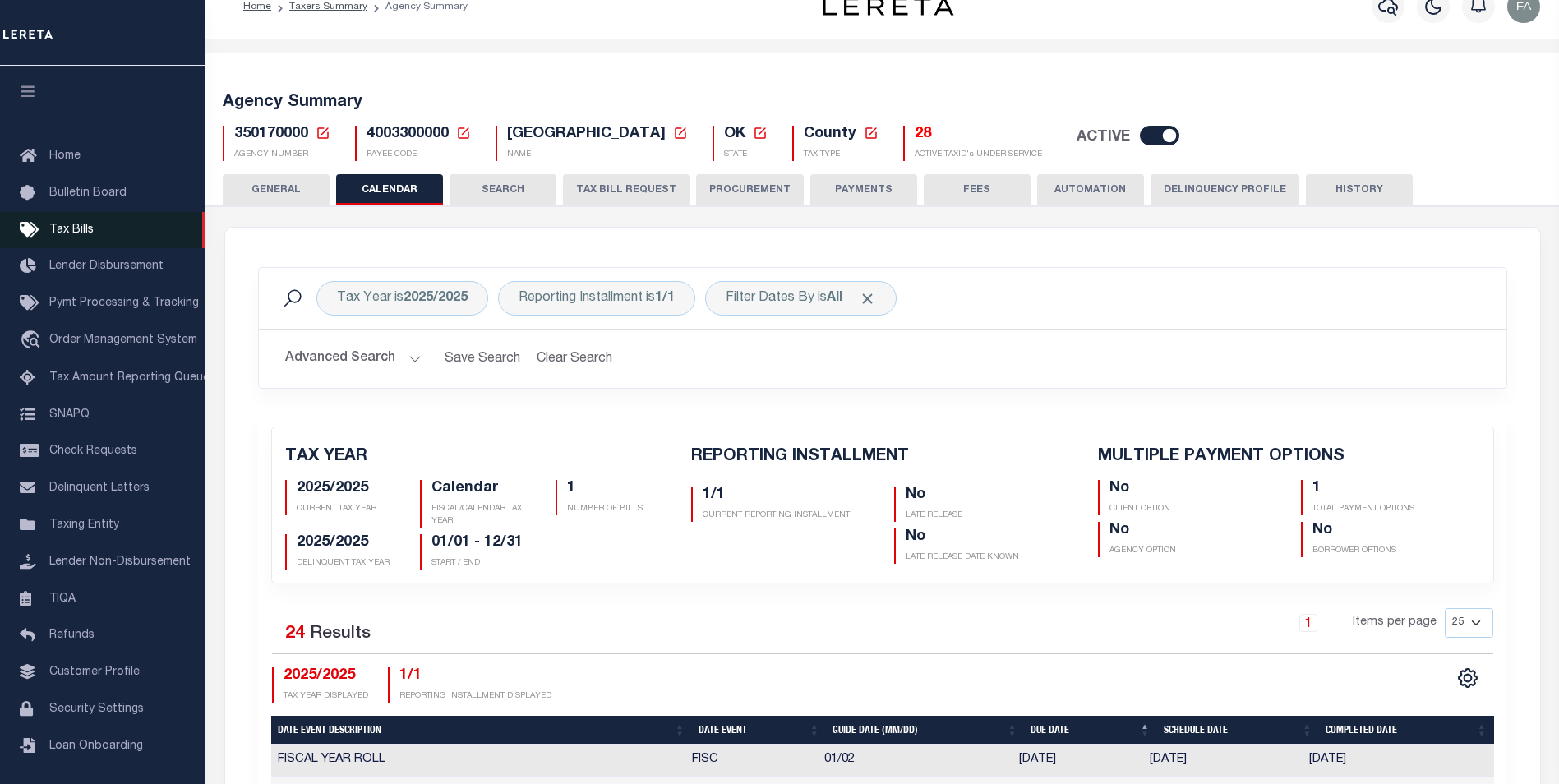
click at [138, 236] on link "Tax Bills" at bounding box center [103, 230] width 206 height 37
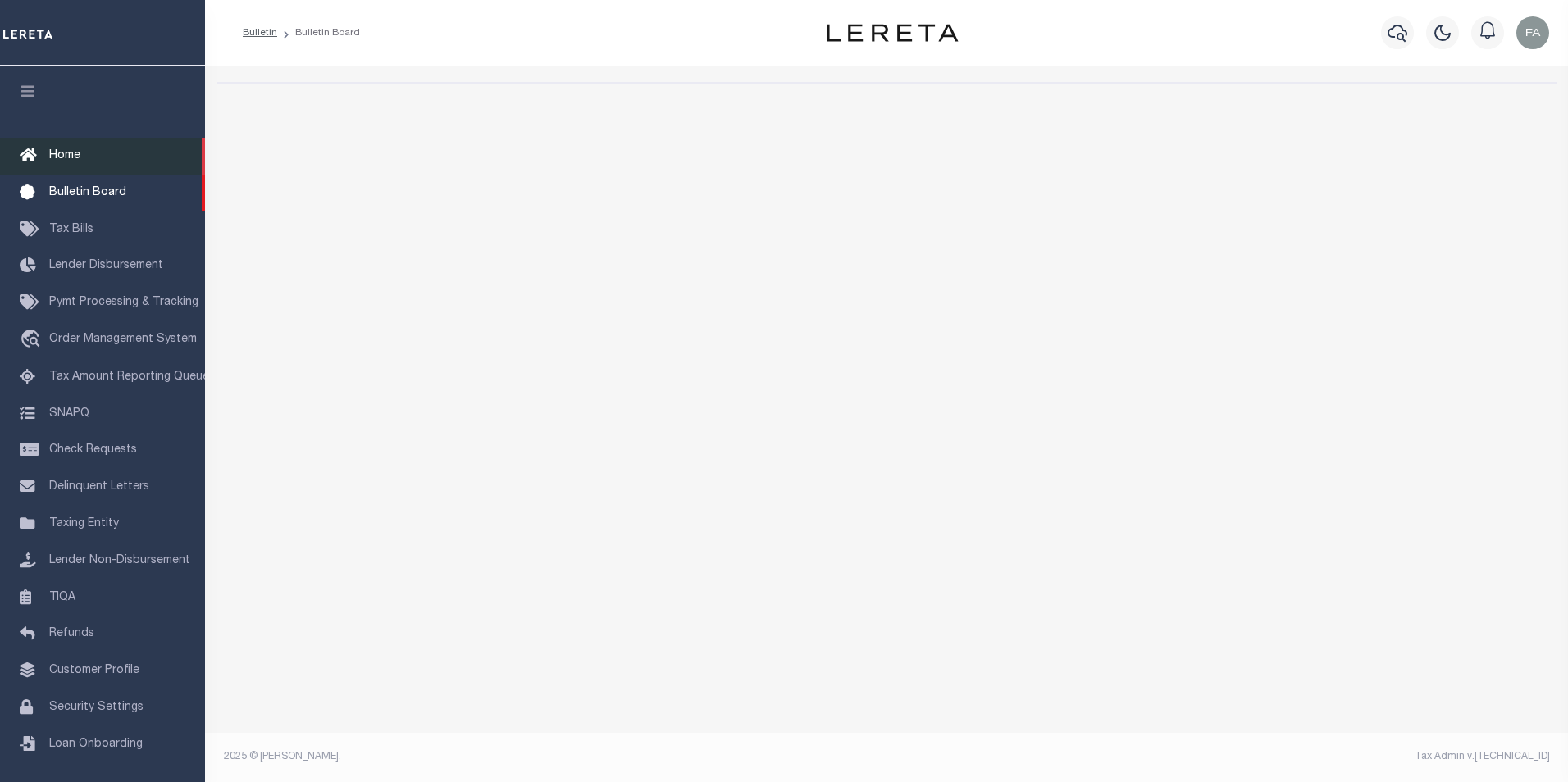
select select "50"
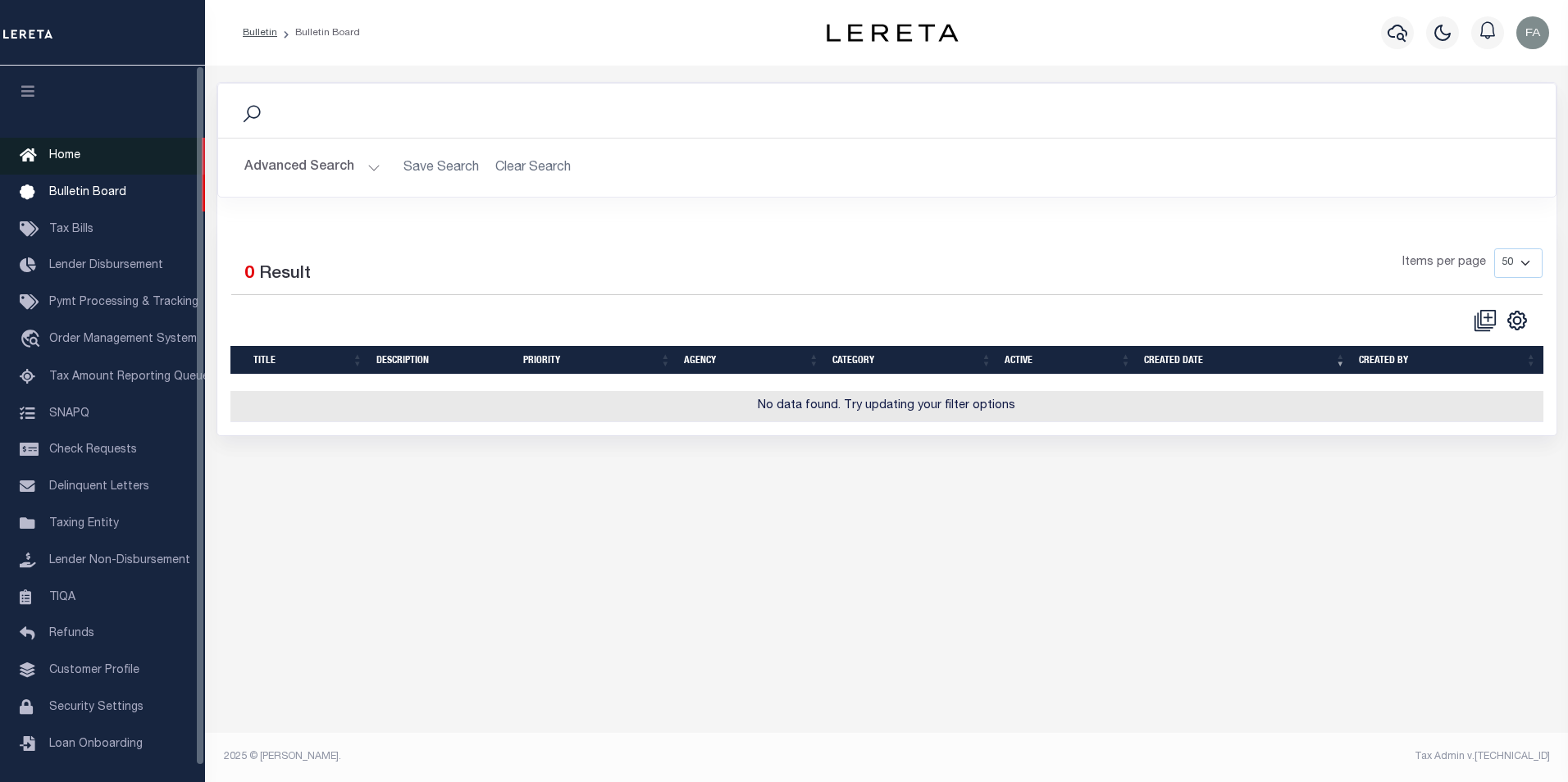
click at [124, 158] on link "Home" at bounding box center [102, 156] width 205 height 37
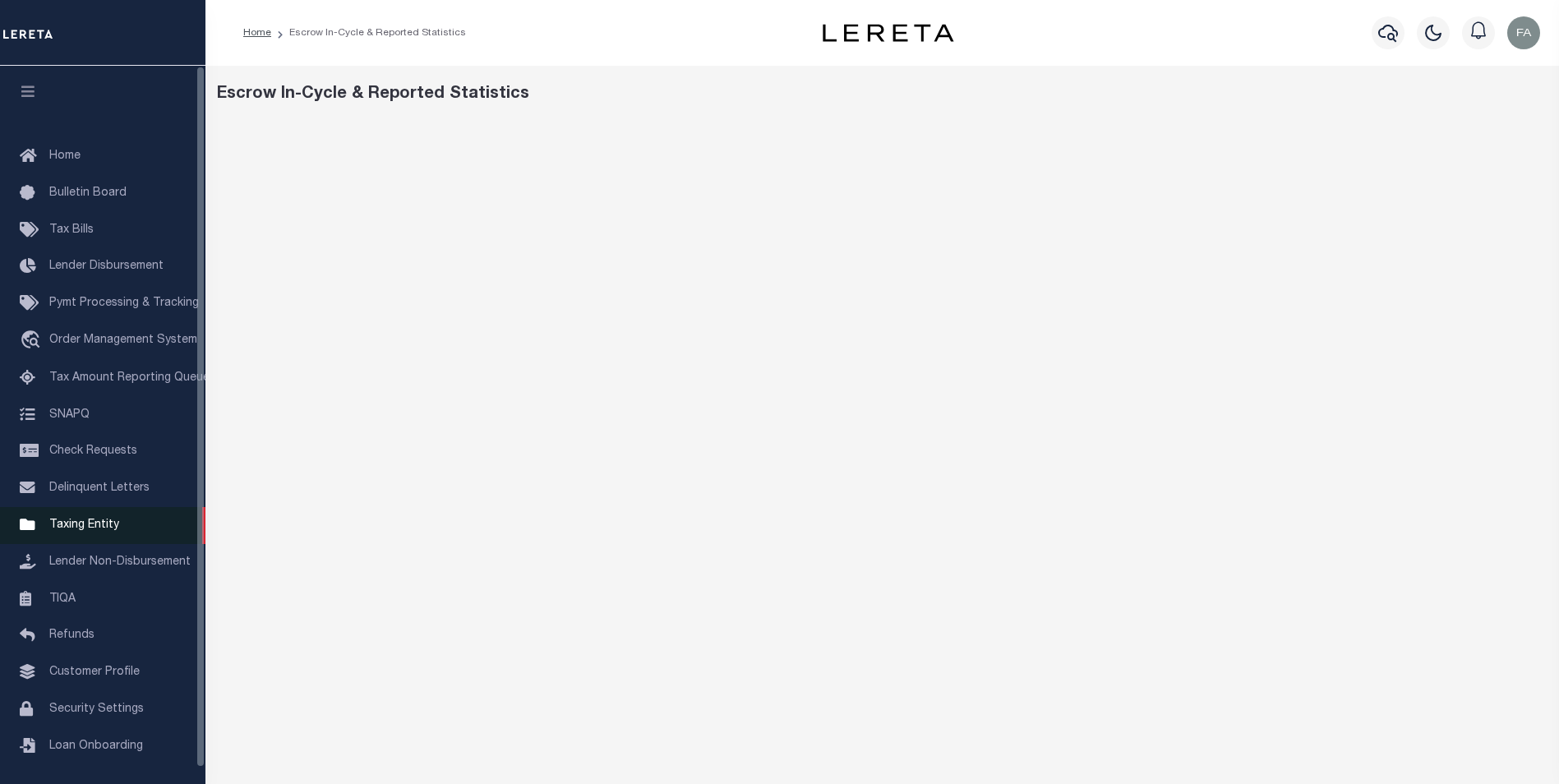
click at [138, 532] on link "Taxing Entity" at bounding box center [103, 525] width 206 height 37
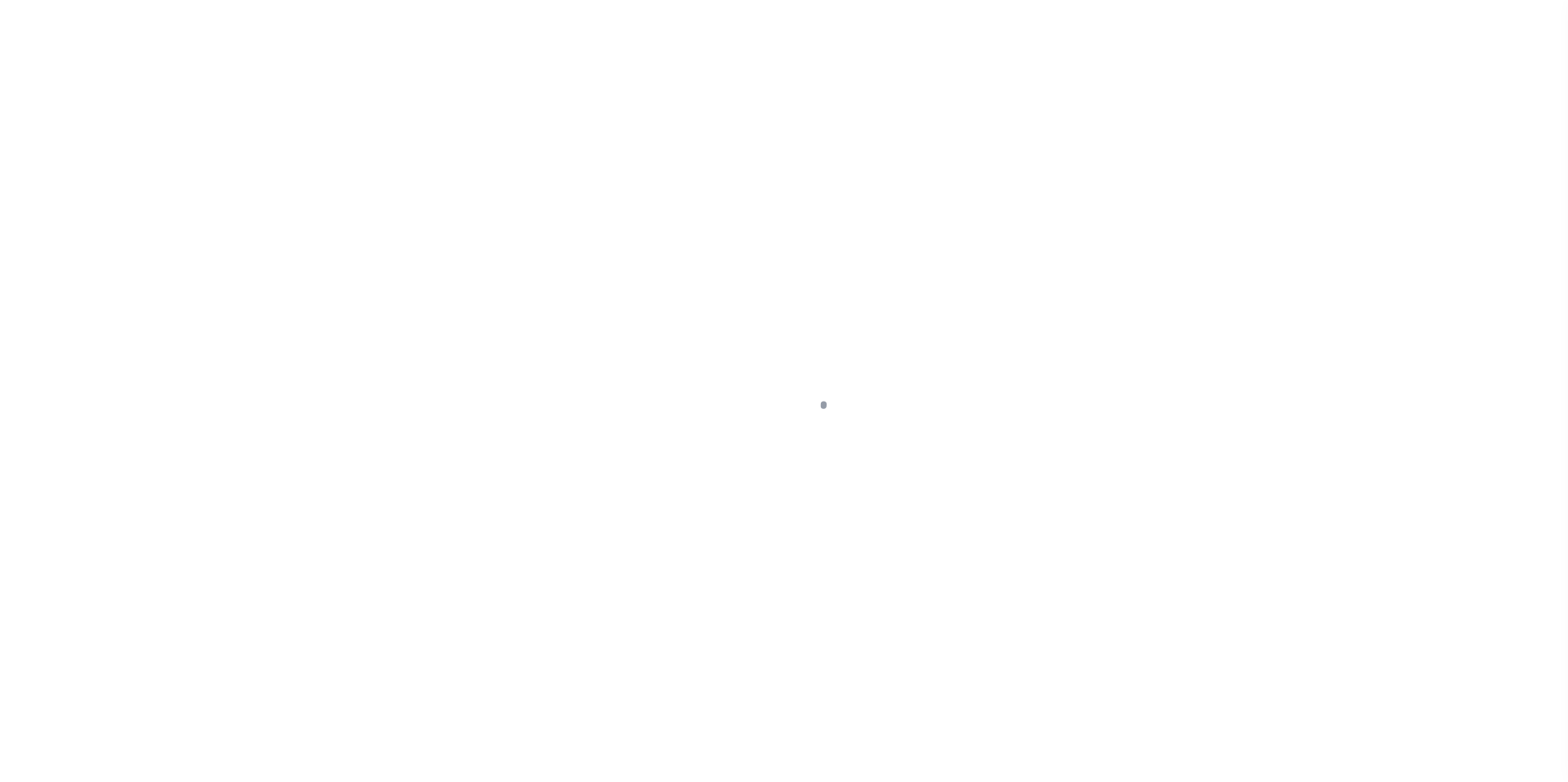
scroll to position [16, 0]
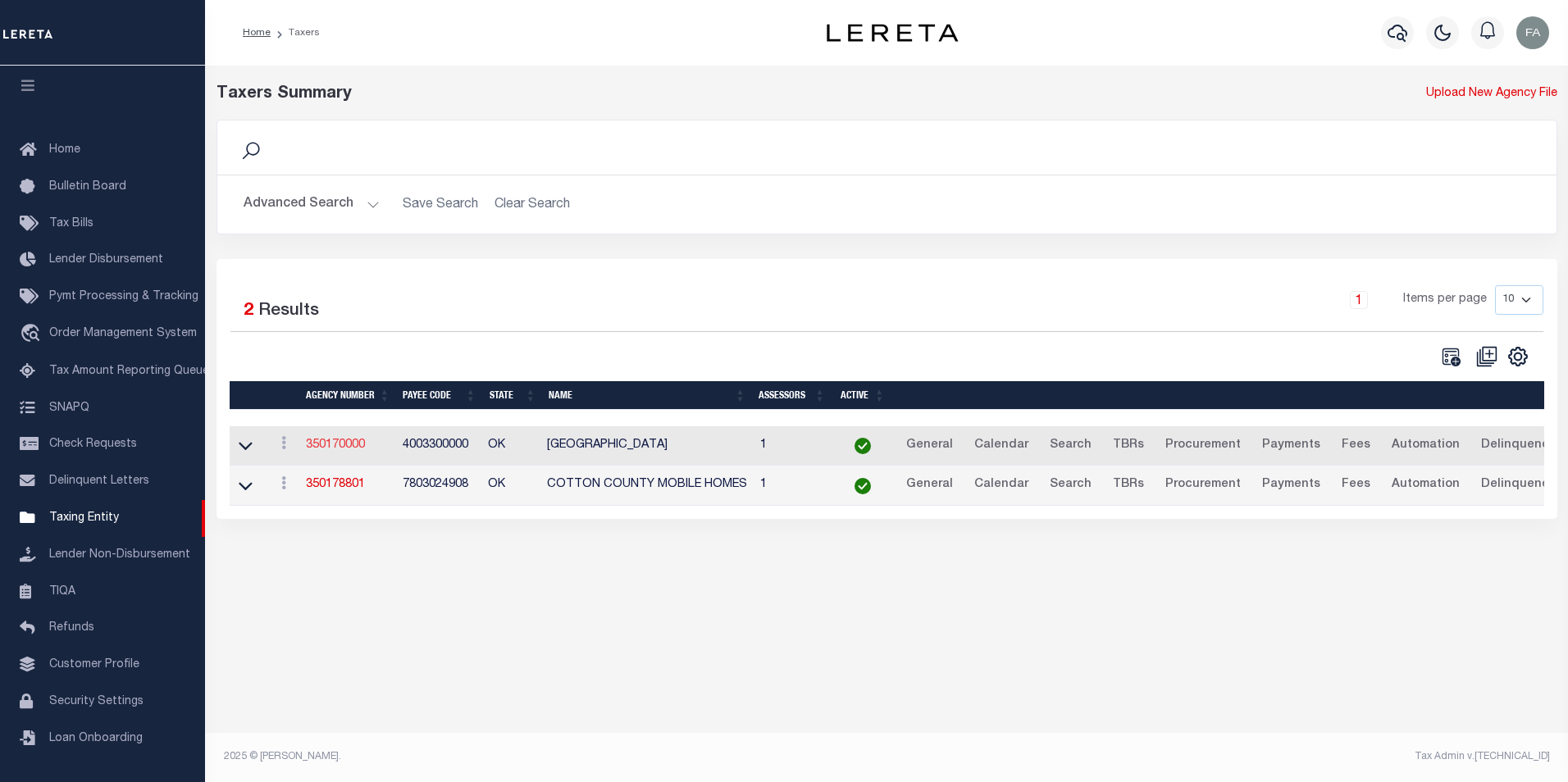
click at [341, 451] on link "350170000" at bounding box center [335, 445] width 59 height 11
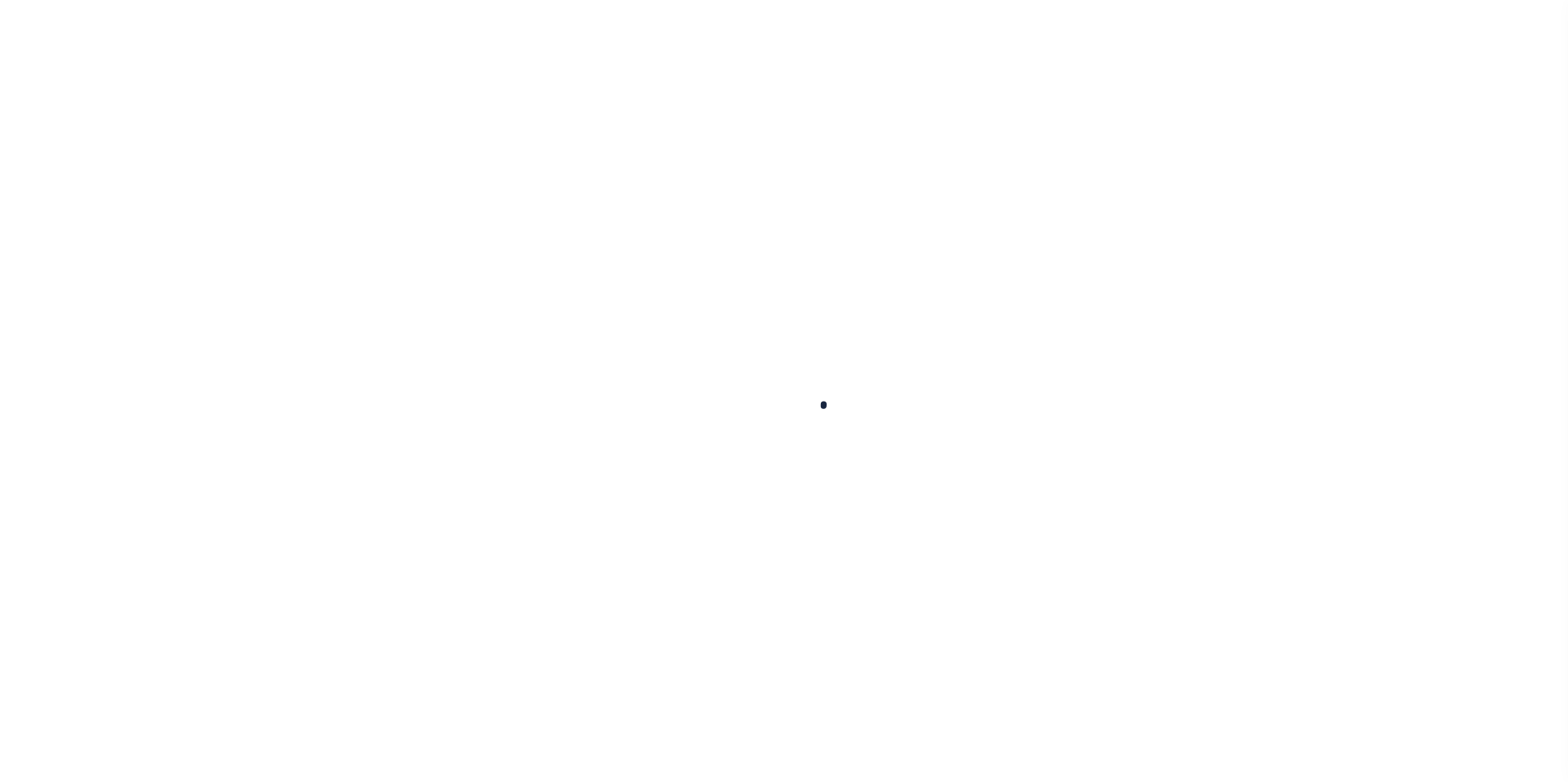
select select
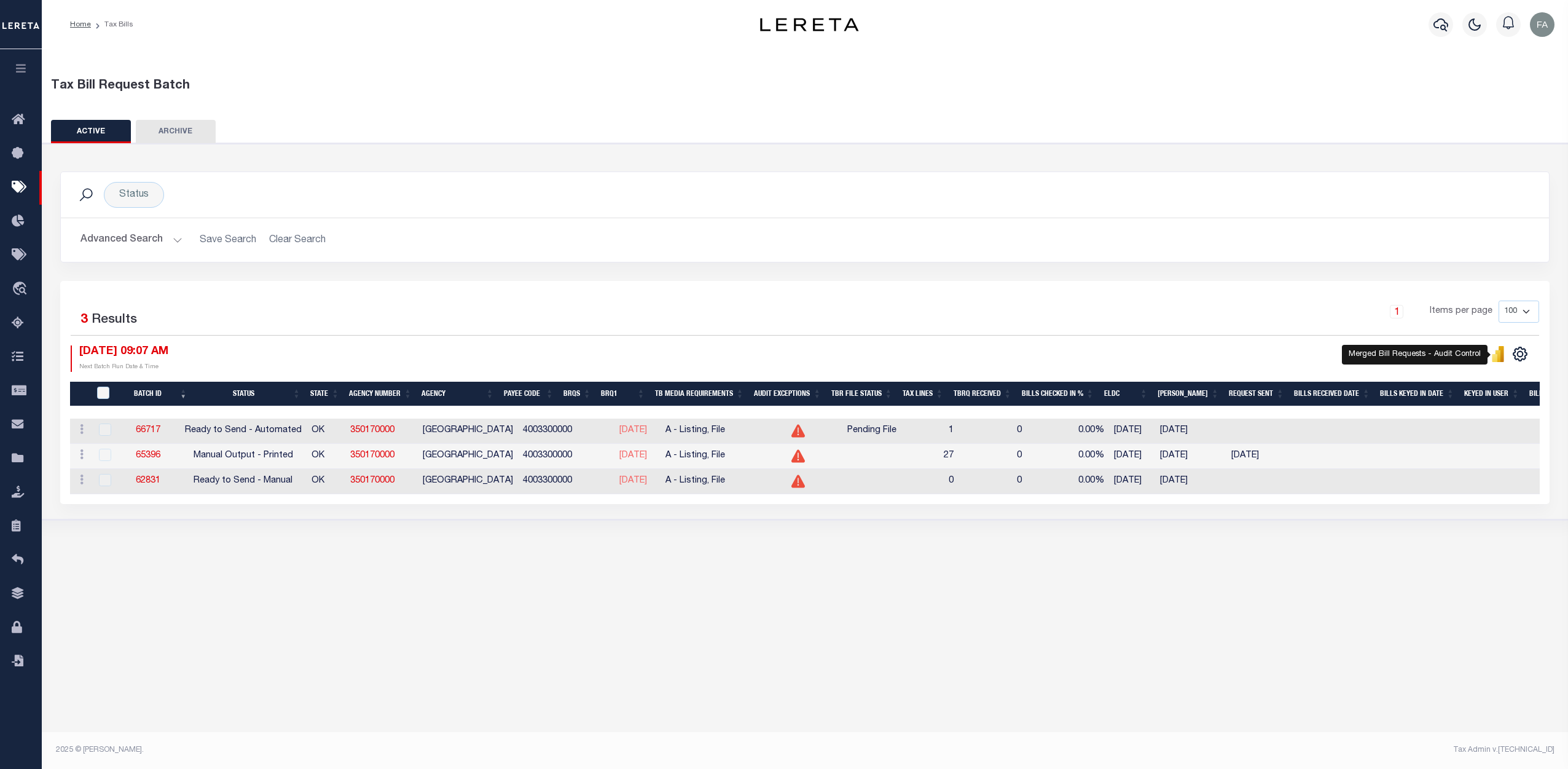
click at [1499, 354] on icon "" at bounding box center [1498, 355] width 6 height 11
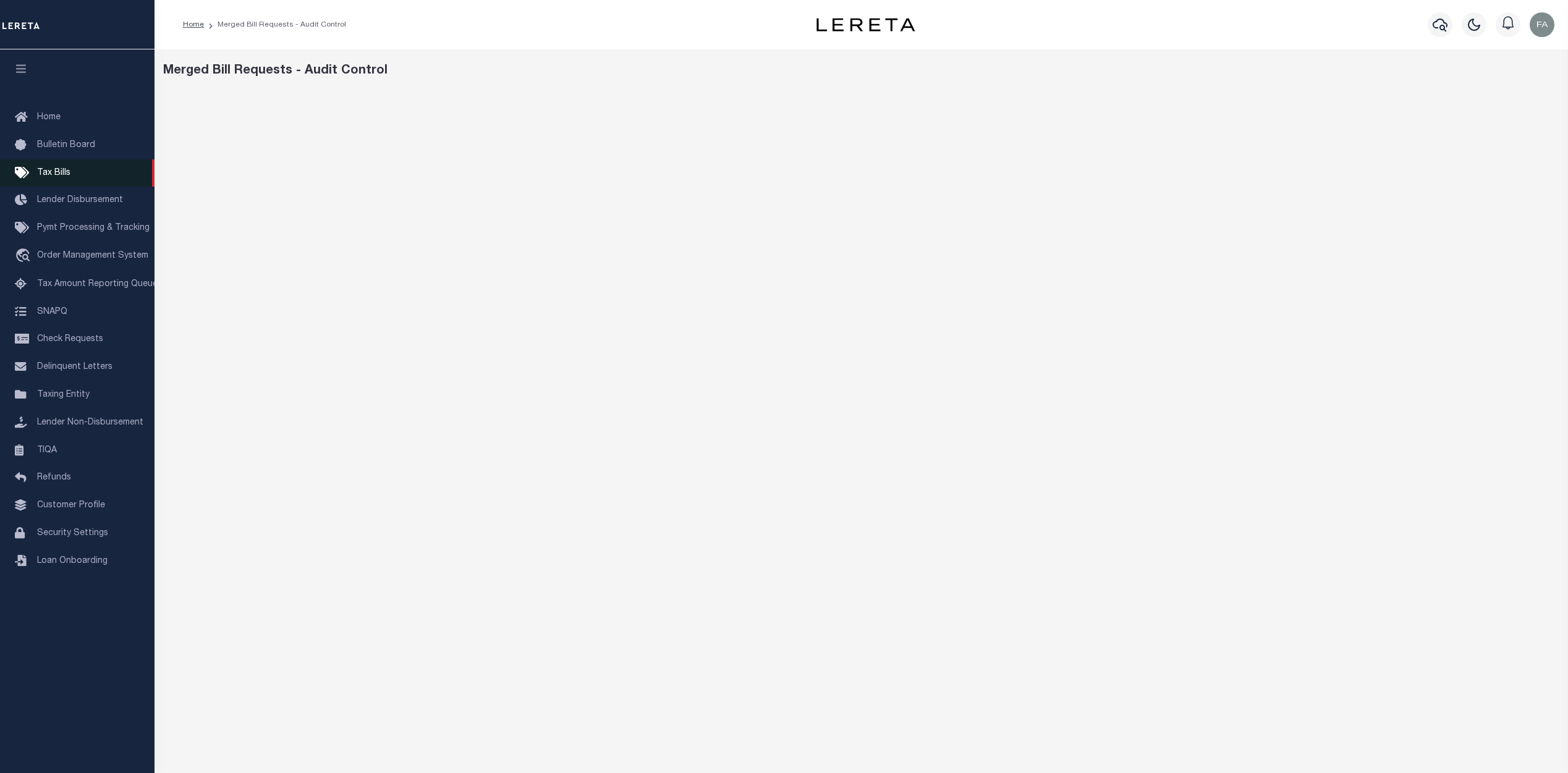
click at [58, 164] on link "Tax Bills" at bounding box center [77, 173] width 155 height 28
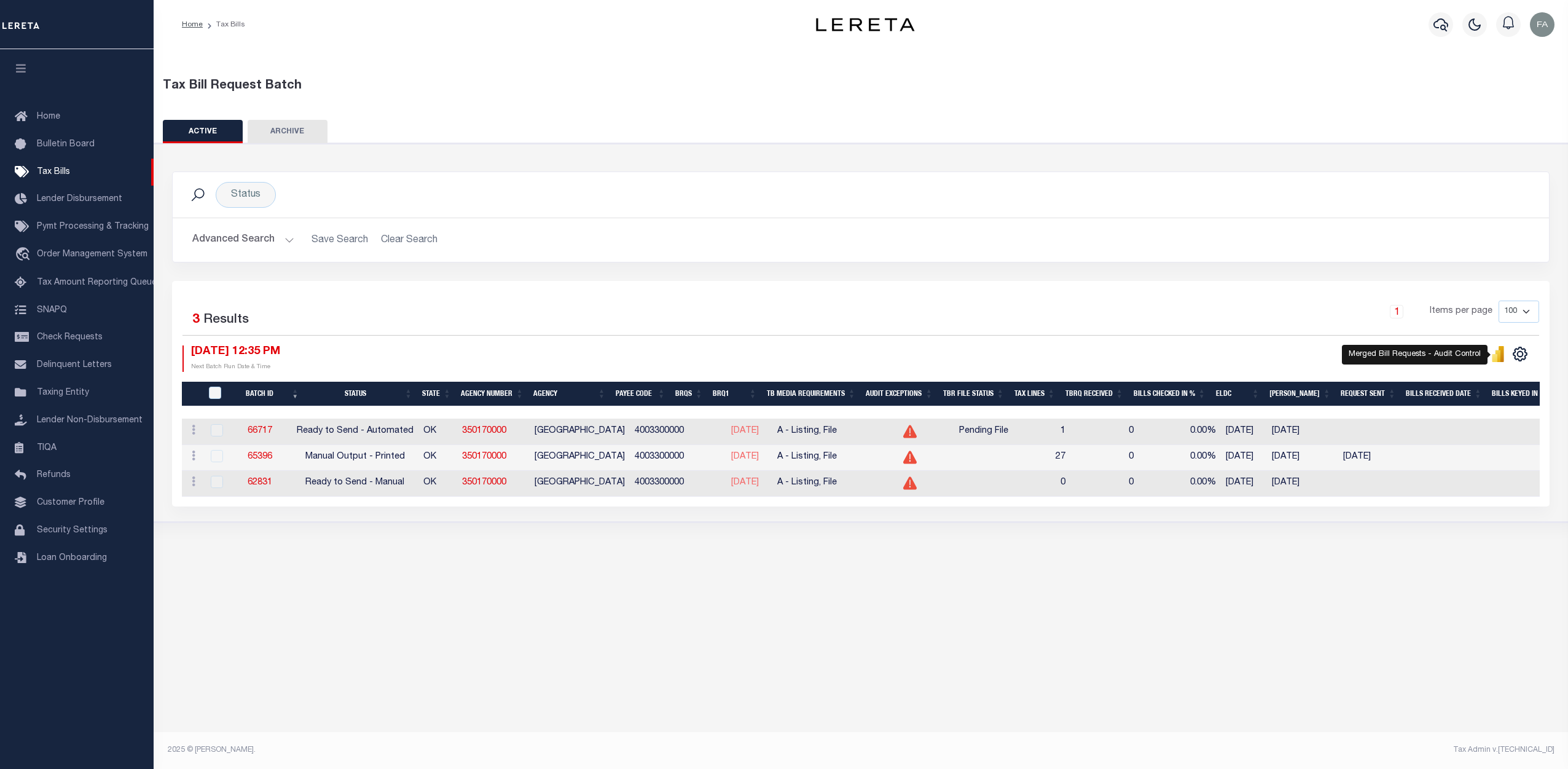
click at [1499, 358] on icon "" at bounding box center [1498, 355] width 6 height 11
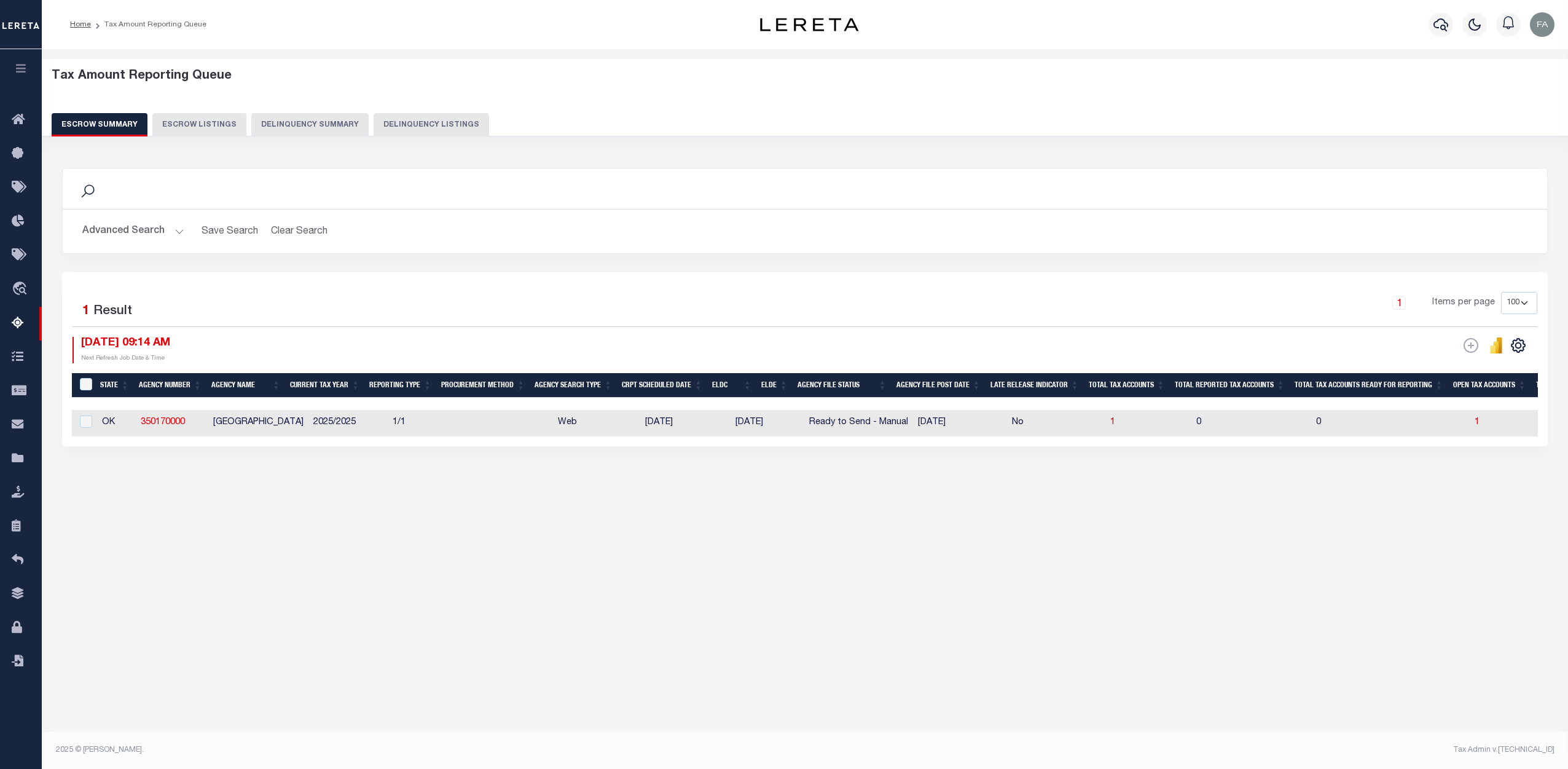
select select "100"
